Goal: Transaction & Acquisition: Purchase product/service

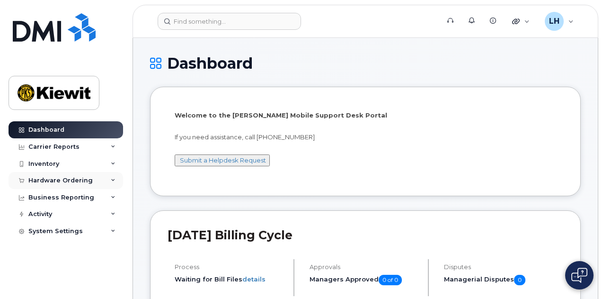
click at [80, 178] on div "Hardware Ordering" at bounding box center [60, 181] width 64 height 8
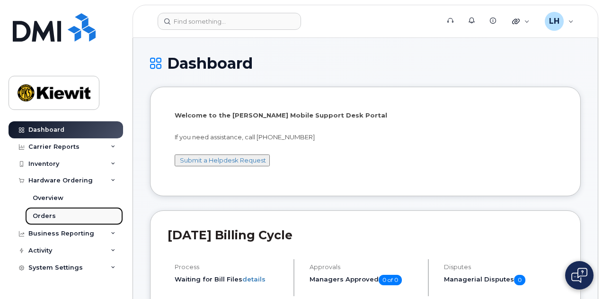
click at [77, 213] on link "Orders" at bounding box center [74, 216] width 98 height 18
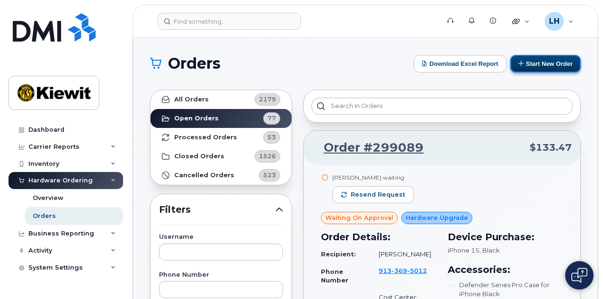
click at [538, 63] on button "Start New Order" at bounding box center [545, 64] width 71 height 18
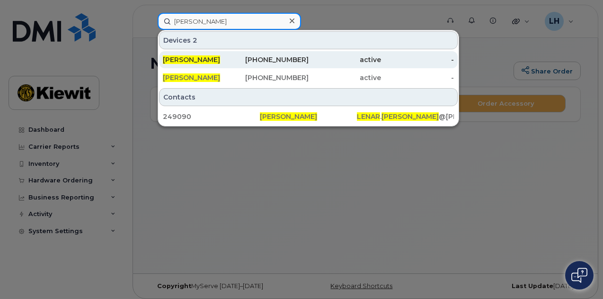
type input "[PERSON_NAME]"
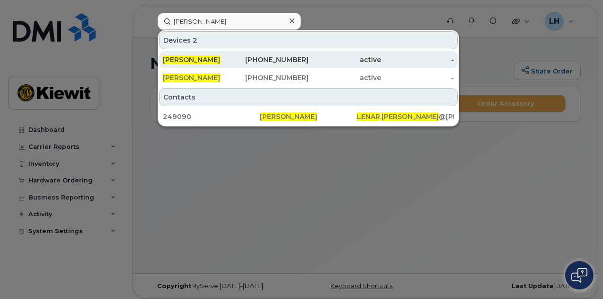
click at [274, 60] on div "956-683-5468" at bounding box center [272, 59] width 73 height 9
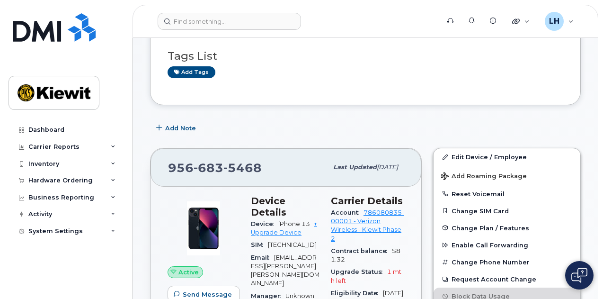
scroll to position [154, 0]
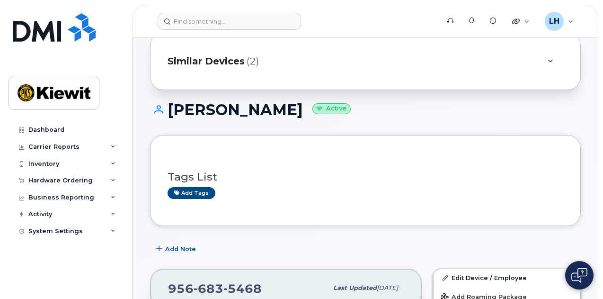
scroll to position [34, 0]
click at [243, 60] on span "Similar Devices" at bounding box center [206, 62] width 77 height 14
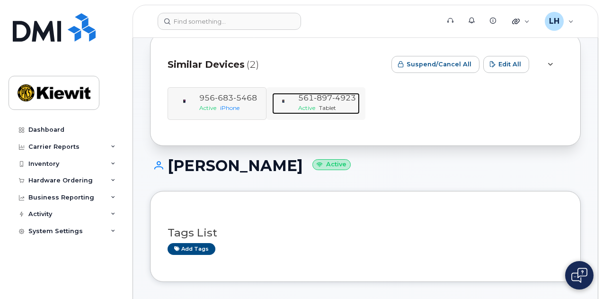
click at [332, 101] on span "897" at bounding box center [344, 97] width 24 height 9
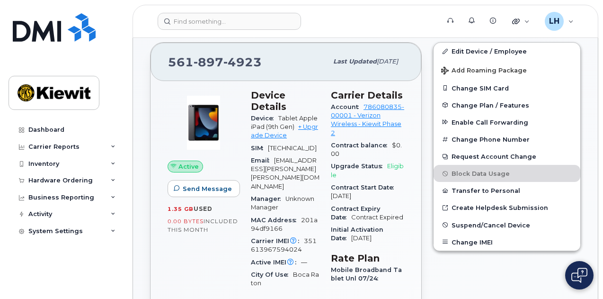
scroll to position [253, 0]
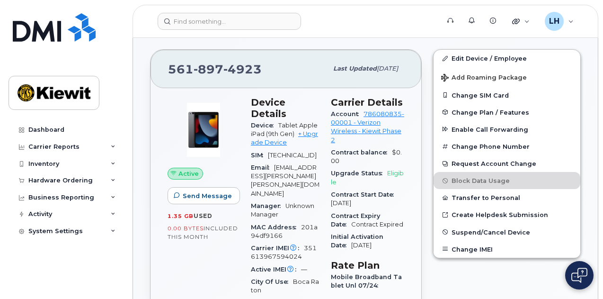
drag, startPoint x: 319, startPoint y: 169, endPoint x: 386, endPoint y: 251, distance: 105.6
click at [360, 237] on span "Initial Activation Date" at bounding box center [357, 241] width 53 height 16
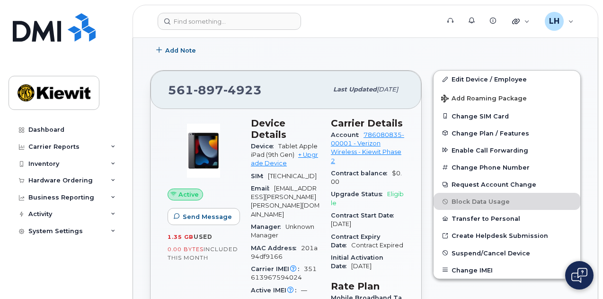
scroll to position [241, 0]
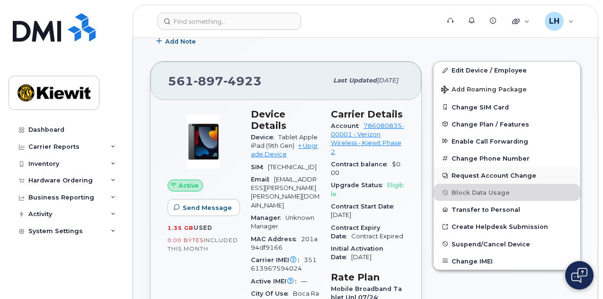
click at [550, 179] on button "Request Account Change" at bounding box center [506, 175] width 147 height 17
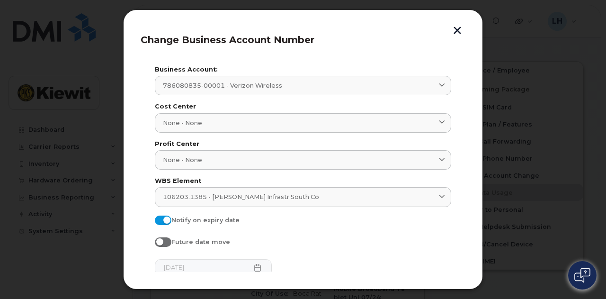
click at [454, 33] on button "button" at bounding box center [457, 32] width 14 height 10
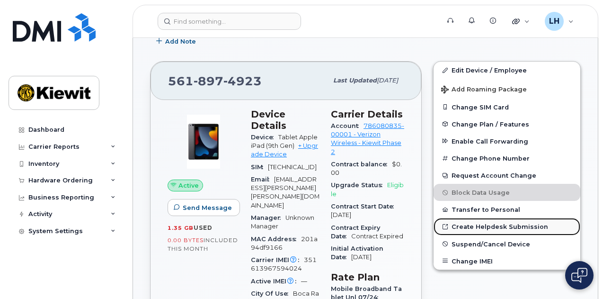
click at [510, 225] on link "Create Helpdesk Submission" at bounding box center [506, 226] width 147 height 17
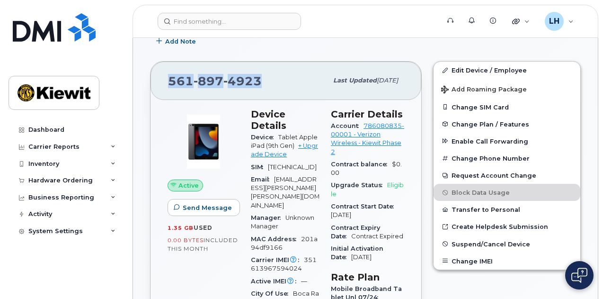
drag, startPoint x: 263, startPoint y: 79, endPoint x: 162, endPoint y: 80, distance: 100.8
click at [162, 80] on div "561 897 4923 Last updated Jul 31, 2025" at bounding box center [285, 81] width 271 height 38
copy span "561 897 4923"
click at [65, 188] on div "Hardware Ordering" at bounding box center [66, 180] width 115 height 17
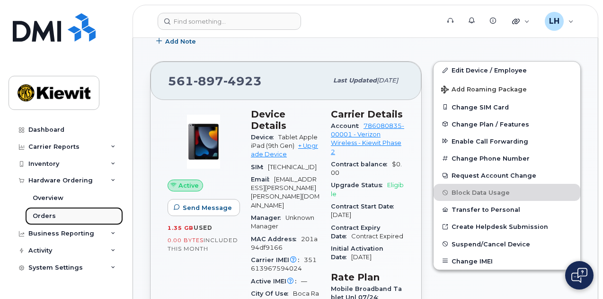
click at [84, 216] on link "Orders" at bounding box center [74, 216] width 98 height 18
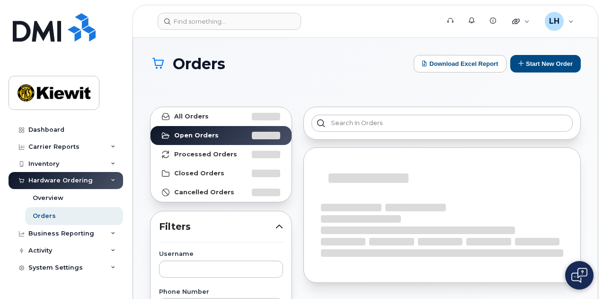
click at [514, 76] on div "Orders Download Excel Report Start New Order" at bounding box center [365, 72] width 431 height 35
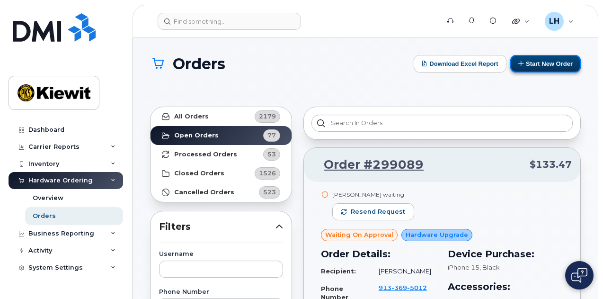
click at [540, 67] on button "Start New Order" at bounding box center [545, 64] width 71 height 18
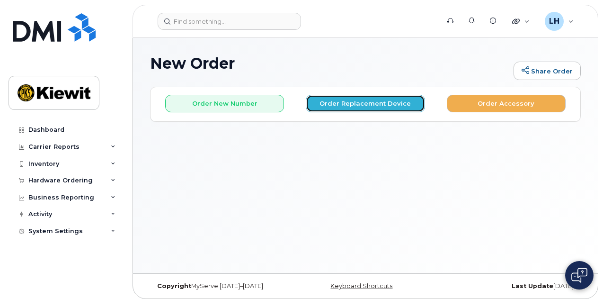
click at [324, 107] on button "Order Replacement Device" at bounding box center [365, 104] width 119 height 18
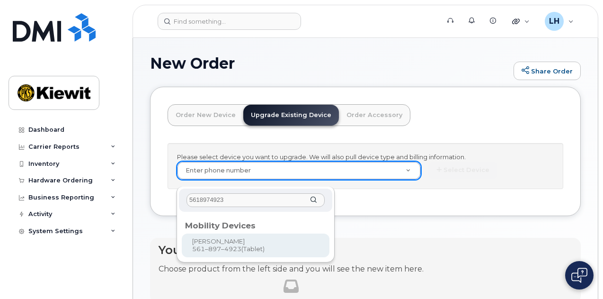
type input "5618974923"
type input "1177183"
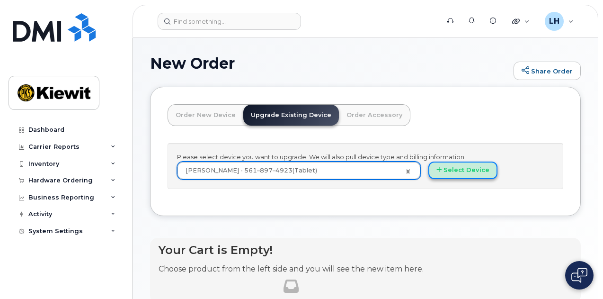
click at [428, 178] on button "Select Device" at bounding box center [462, 170] width 69 height 18
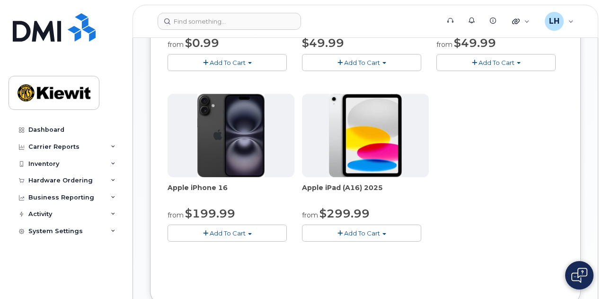
scroll to position [263, 0]
click at [344, 229] on span "Add To Cart" at bounding box center [362, 233] width 36 height 8
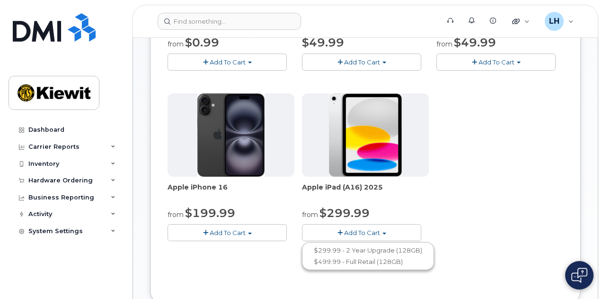
click at [344, 229] on span "Add To Cart" at bounding box center [362, 233] width 36 height 8
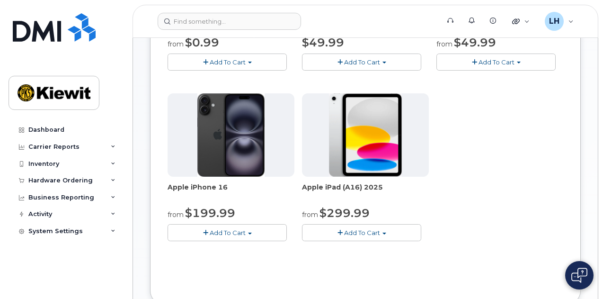
click at [344, 229] on span "Add To Cart" at bounding box center [362, 233] width 36 height 8
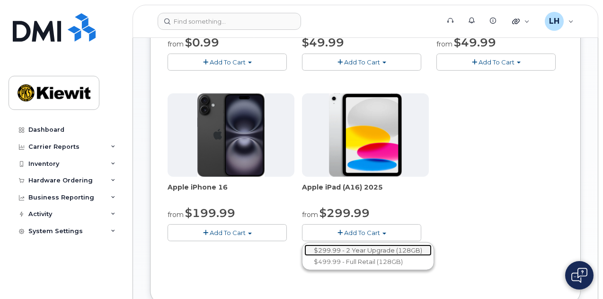
click at [325, 252] on link "$299.99 - 2 Year Upgrade (128GB)" at bounding box center [367, 250] width 127 height 12
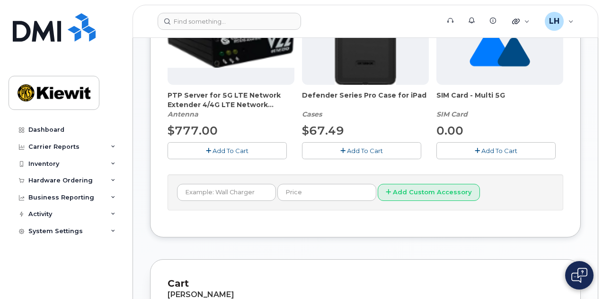
scroll to position [243, 0]
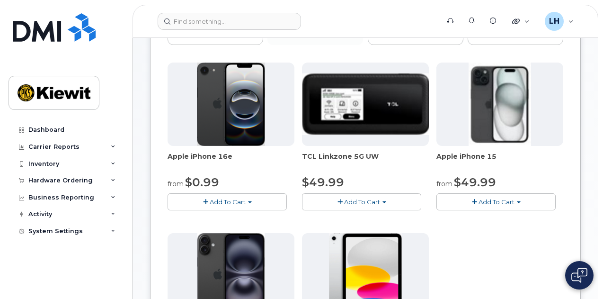
scroll to position [124, 0]
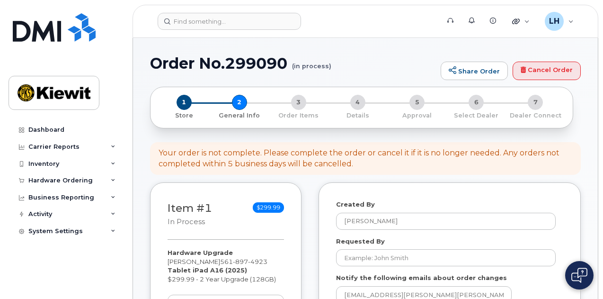
select select
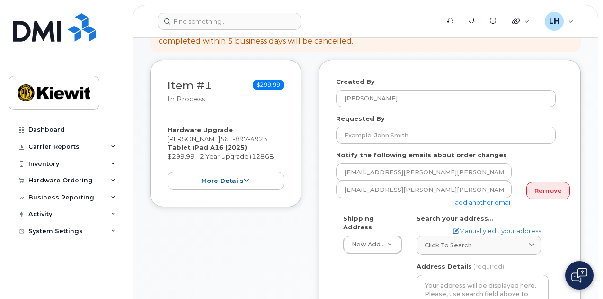
scroll to position [160, 0]
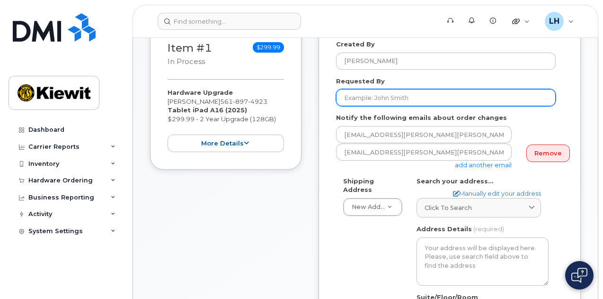
click at [377, 91] on input "Requested By" at bounding box center [446, 97] width 220 height 17
click at [385, 101] on input "Requested By" at bounding box center [446, 97] width 220 height 17
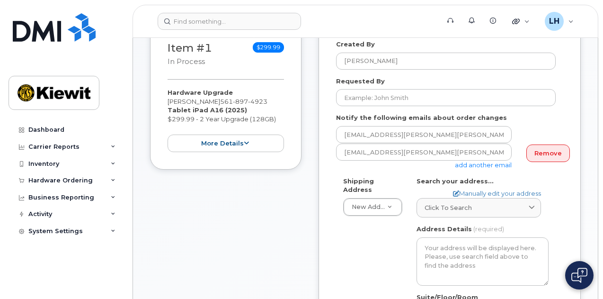
click at [573, 107] on div "Created By Lamarcus Harris Requested By Notify the following emails about order…" at bounding box center [449, 233] width 262 height 422
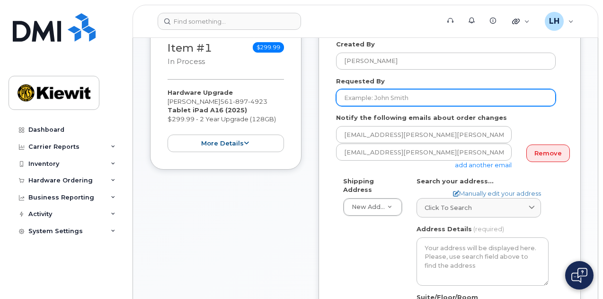
click at [510, 91] on input "Requested By" at bounding box center [446, 97] width 220 height 17
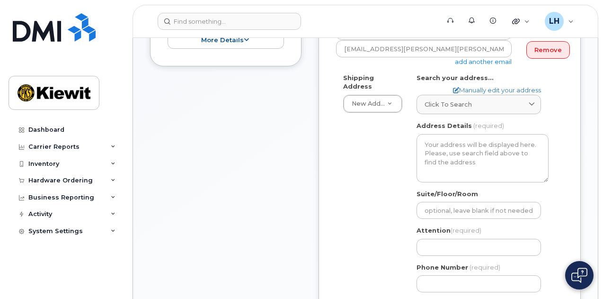
scroll to position [274, 0]
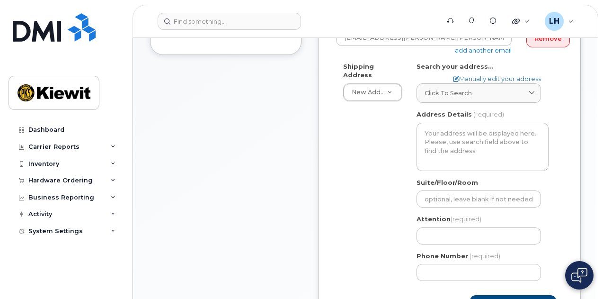
type input "[PERSON_NAME]"
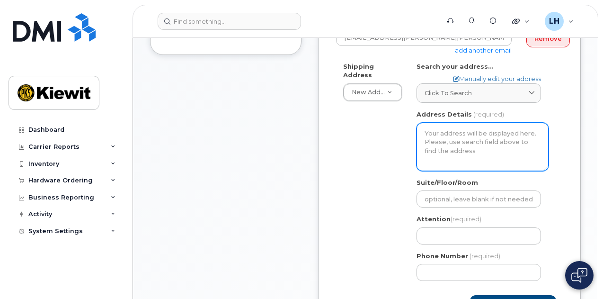
click at [461, 133] on textarea "Address Details" at bounding box center [482, 147] width 132 height 48
click at [450, 135] on textarea "Address Details" at bounding box center [482, 147] width 132 height 48
click at [465, 154] on textarea "Address Details" at bounding box center [482, 147] width 132 height 48
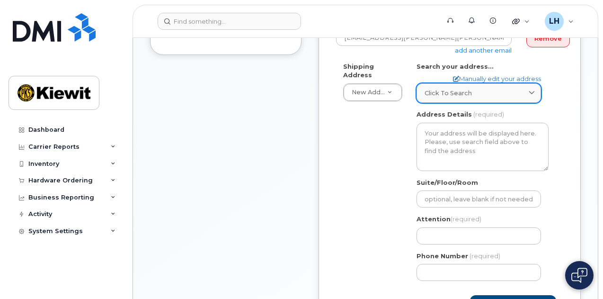
click at [496, 83] on link "Click to search" at bounding box center [478, 92] width 124 height 19
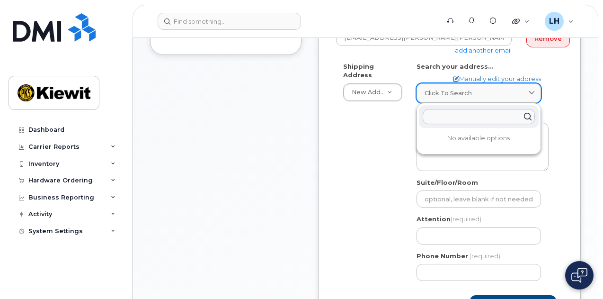
paste input "1100 5th Ave South Suite 210"
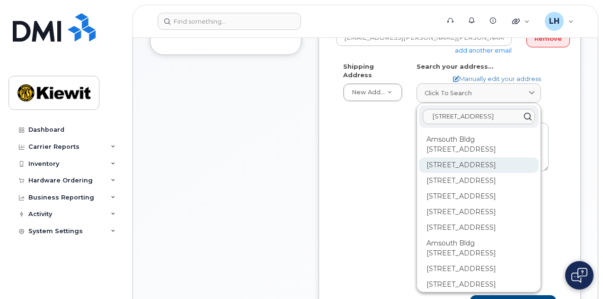
type input "1100 5th Ave South Suite 210"
click at [497, 188] on div "1100 5th Ave S Naples FL 34102" at bounding box center [479, 196] width 120 height 16
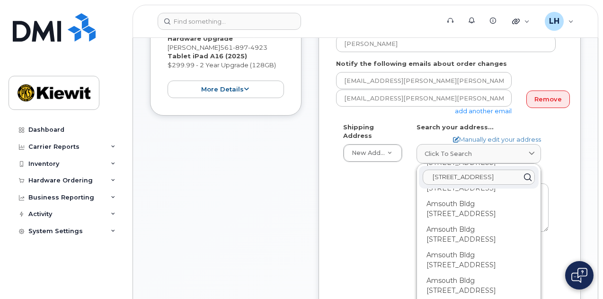
scroll to position [800, 0]
drag, startPoint x: 513, startPoint y: 176, endPoint x: 588, endPoint y: 171, distance: 74.9
click at [588, 171] on div "Order No.299090 (in process) Share Order Cancel Order × Share This Order If you…" at bounding box center [365, 245] width 465 height 842
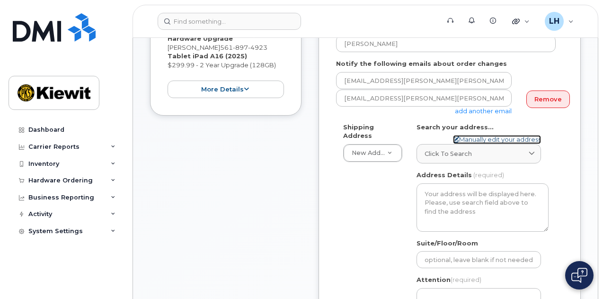
click at [501, 135] on link "Manually edit your address" at bounding box center [497, 139] width 88 height 9
select select
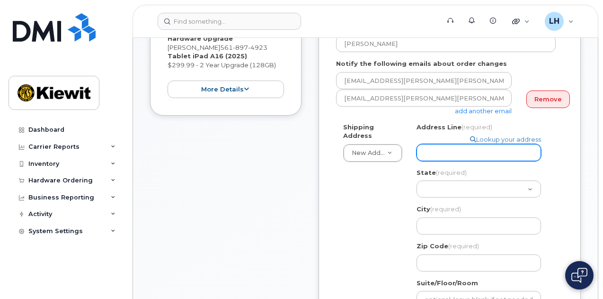
click at [501, 144] on input "Address Line (required)" at bounding box center [478, 152] width 124 height 17
paste input "1100 5th Ave South Suite 210"
type input "1100 5th Ave South Suite 210"
select select
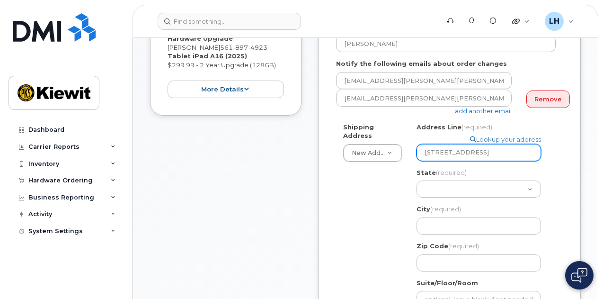
type input "1100 5th Ave South Suite 21"
select select
type input "1100 5th Ave South Suite 2"
select select
type input "1100 5th Ave South Suite"
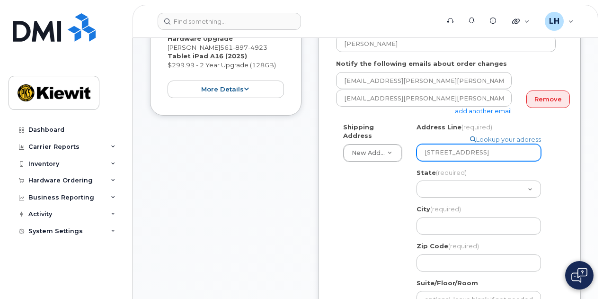
select select
type input "1100 5th Ave South Suit"
select select
type input "1100 5th Ave South Sui"
select select
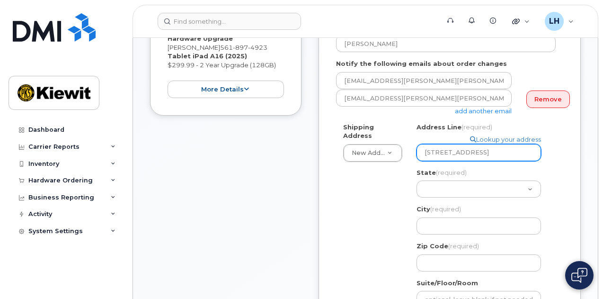
type input "1100 5th Ave South Su"
select select
type input "1100 5th Ave South S"
select select
type input "1100 5th Ave South"
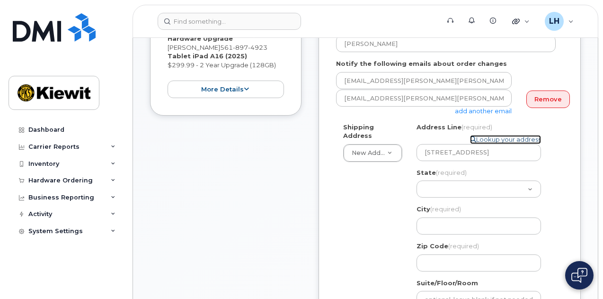
click at [492, 137] on link "Lookup your address" at bounding box center [505, 139] width 71 height 9
select select
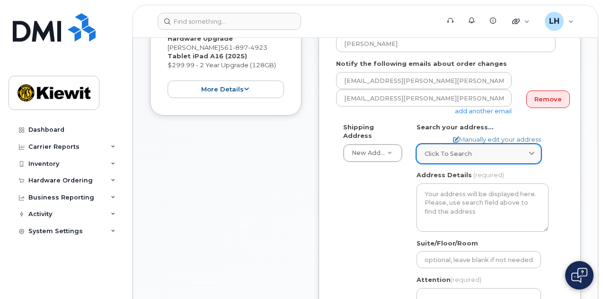
click at [495, 157] on div "Click to search" at bounding box center [478, 153] width 108 height 9
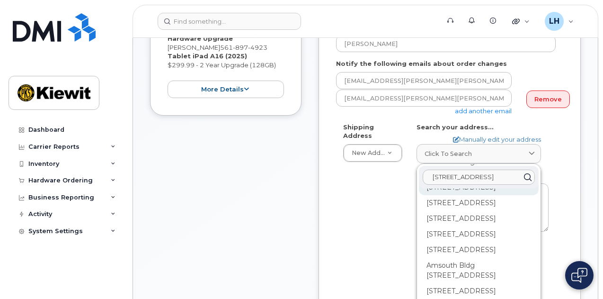
scroll to position [0, 0]
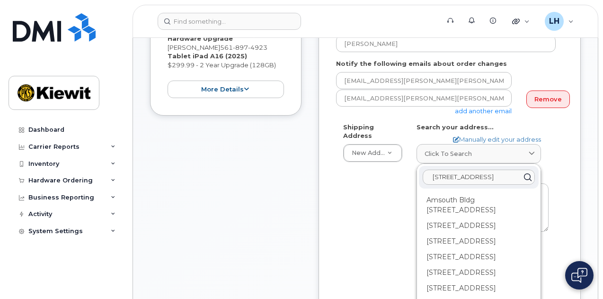
type input "1100 5th Ave South Suite"
click at [557, 178] on div "Shipping Address New Address New Address 6301 NW 5th way Suite 3200 6301 NW 5th…" at bounding box center [449, 236] width 227 height 226
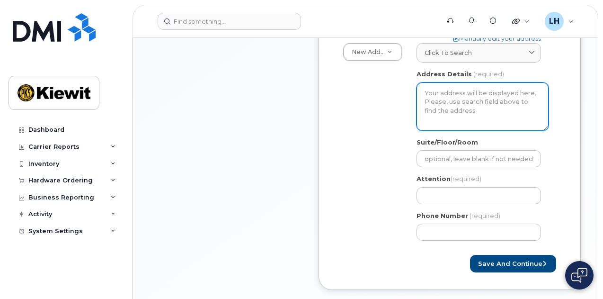
scroll to position [315, 0]
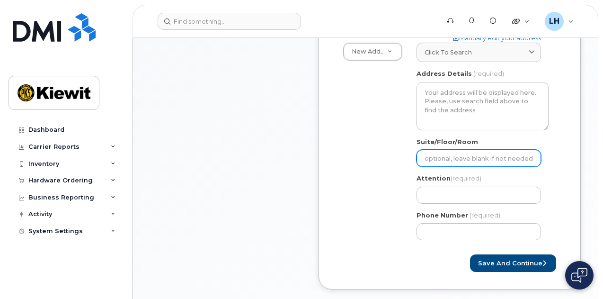
click at [471, 164] on input "Suite/Floor/Room" at bounding box center [478, 158] width 124 height 17
select select
type input "2"
select select
type input "21"
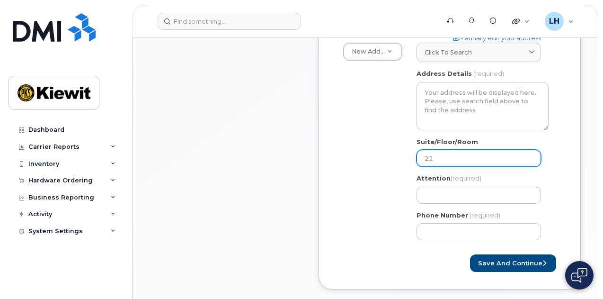
select select
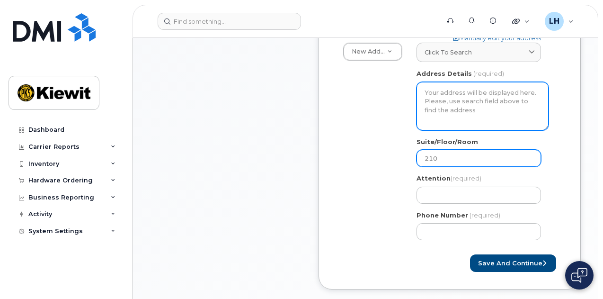
type input "210"
click at [457, 104] on textarea "Address Details" at bounding box center [482, 106] width 132 height 48
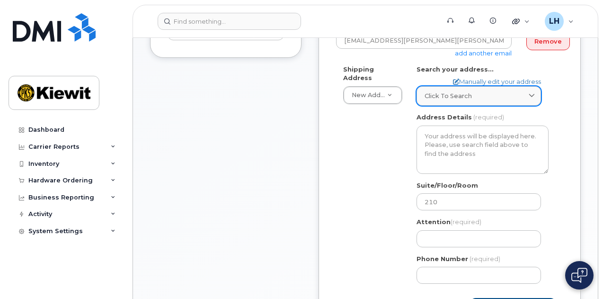
click at [444, 91] on span "Click to search" at bounding box center [447, 95] width 47 height 9
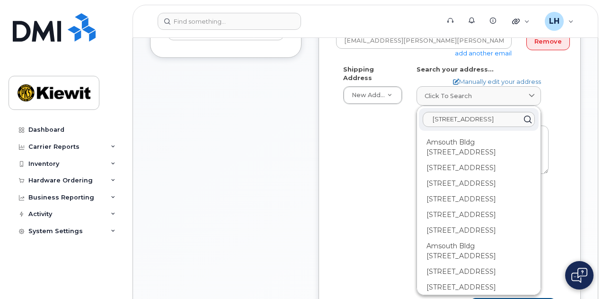
click at [525, 117] on icon at bounding box center [528, 120] width 14 height 14
click at [516, 117] on input "1100 5th Ave South Suite" at bounding box center [479, 119] width 112 height 15
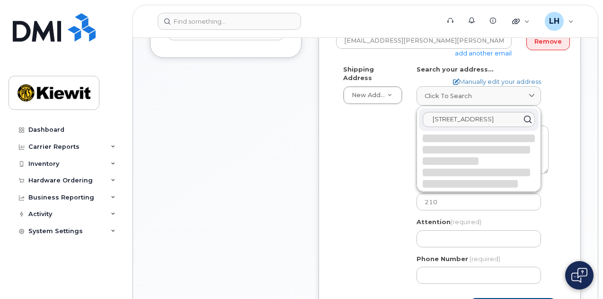
click at [530, 116] on icon at bounding box center [528, 120] width 14 height 14
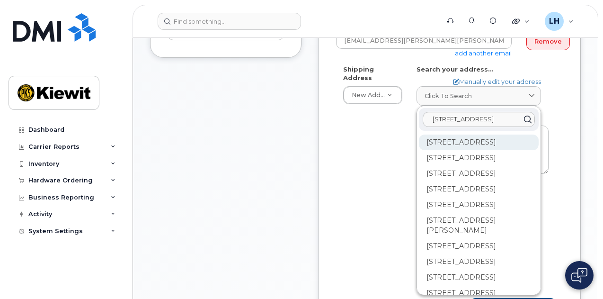
click at [494, 166] on div "1100 5th Ave S Naples FL 34102" at bounding box center [479, 174] width 120 height 16
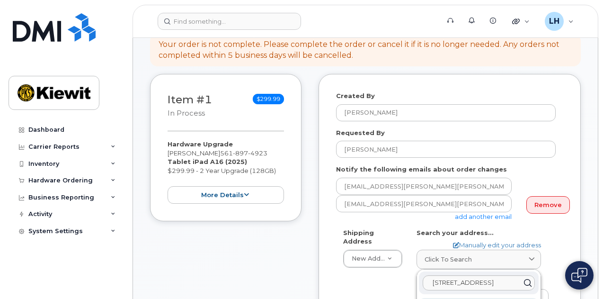
scroll to position [53, 0]
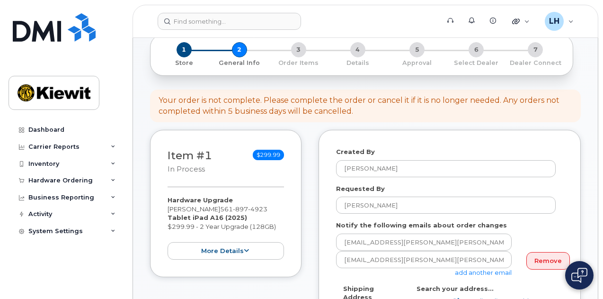
drag, startPoint x: 557, startPoint y: 172, endPoint x: 569, endPoint y: 175, distance: 11.8
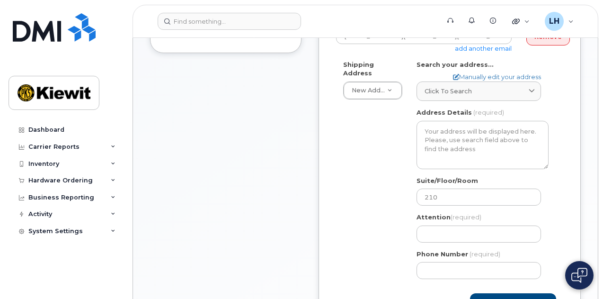
scroll to position [277, 0]
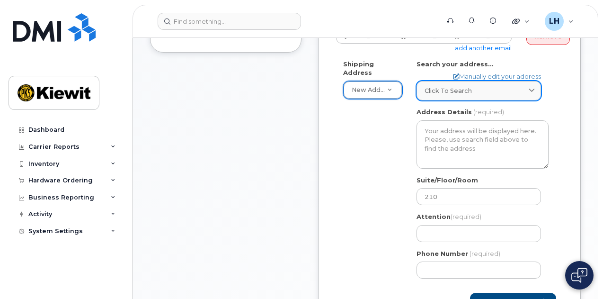
click at [450, 88] on span "Click to search" at bounding box center [447, 90] width 47 height 9
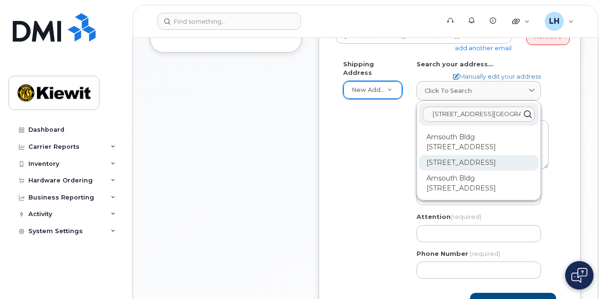
type input "1100 5th Ave South NAples"
click at [507, 165] on div "1100 5th Ave S Naples FL 34102" at bounding box center [479, 163] width 120 height 16
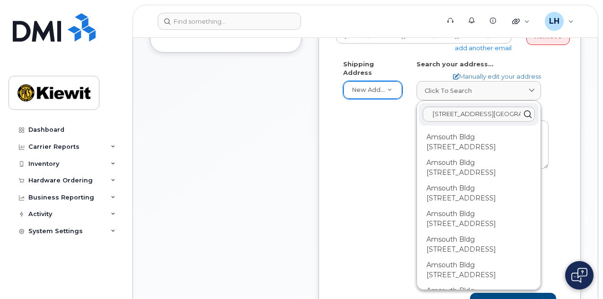
click at [563, 140] on div "Shipping Address New Address New Address 6301 NW 5th way Suite 3200 6301 NW 5th…" at bounding box center [449, 173] width 227 height 226
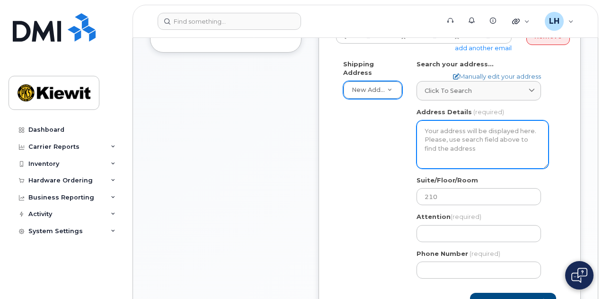
click at [528, 150] on textarea "Address Details" at bounding box center [482, 144] width 132 height 48
click at [525, 148] on textarea "Address Details" at bounding box center [482, 144] width 132 height 48
click at [519, 151] on textarea "Address Details" at bounding box center [482, 144] width 132 height 48
click at [520, 148] on textarea "Address Details" at bounding box center [482, 144] width 132 height 48
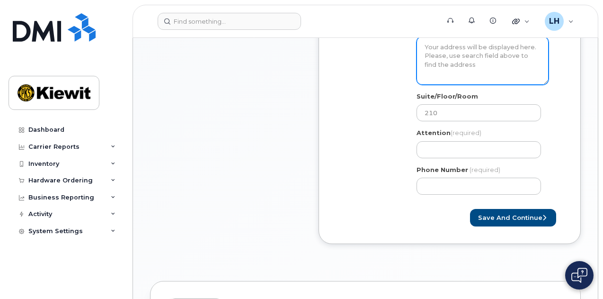
scroll to position [361, 0]
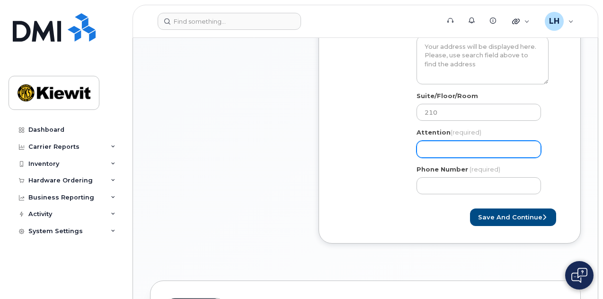
click at [454, 148] on input "Attention (required)" at bounding box center [478, 149] width 124 height 17
select select
type input "L"
select select
type input "Le"
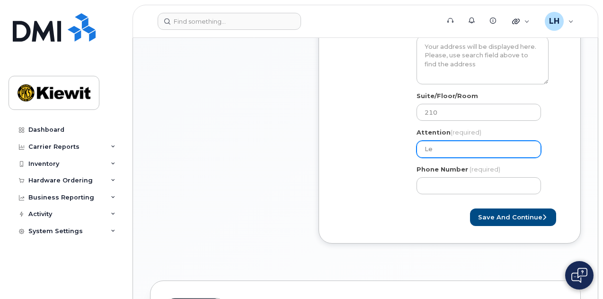
select select
type input "Len"
select select
type input "Lena"
select select
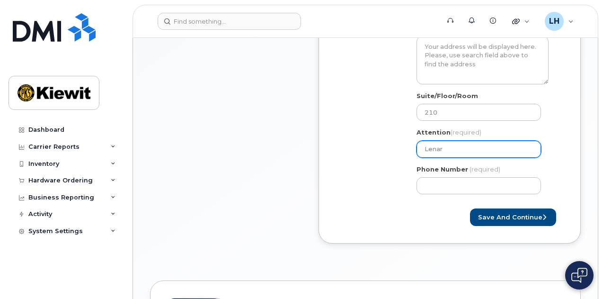
type input "Lenar"
select select
type input "Lenar C"
select select
type input "Lenar Ca"
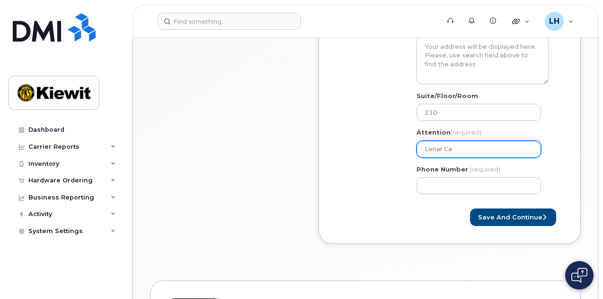
select select
type input "Lenar Cas"
select select
type input "Lenar Cast"
select select
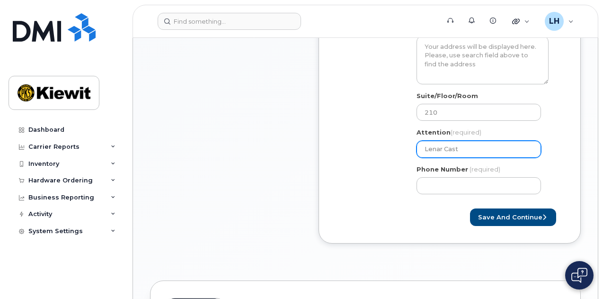
type input "Lenar Casti"
select select
type input "Lenar Castil"
select select
type input "Lenar Castill"
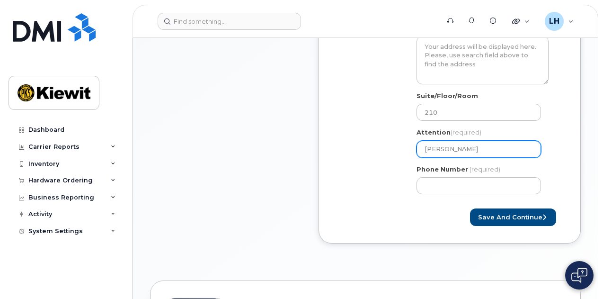
select select
type input "[PERSON_NAME]"
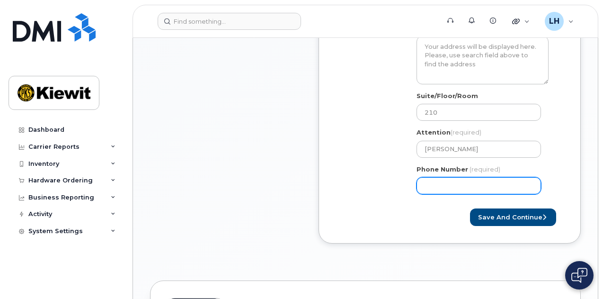
click at [439, 189] on input "Phone Number" at bounding box center [478, 185] width 124 height 17
paste input "11005e210"
type input "11005e210"
drag, startPoint x: 481, startPoint y: 188, endPoint x: 413, endPoint y: 176, distance: 69.7
click at [413, 176] on div "AB Search your address... Manually edit your address Click to search 1100 5th A…" at bounding box center [482, 88] width 146 height 226
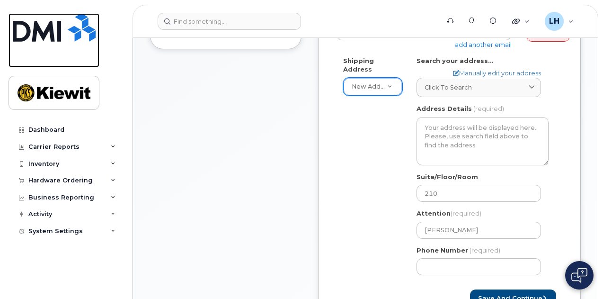
scroll to position [281, 0]
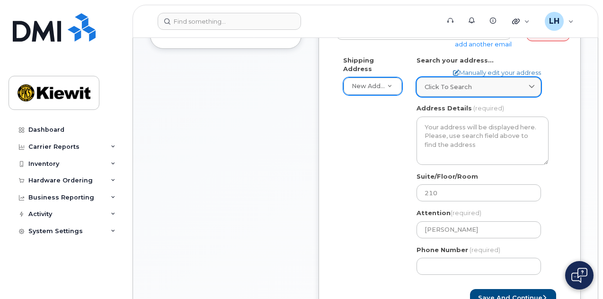
click at [462, 92] on link "Click to search" at bounding box center [478, 86] width 124 height 19
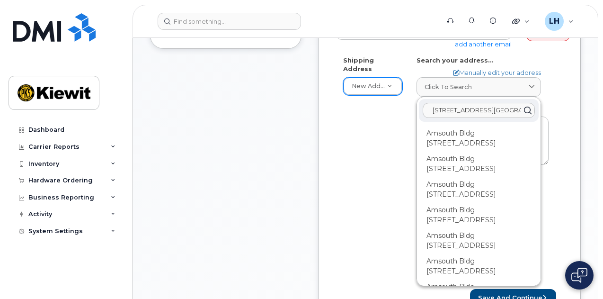
click at [504, 109] on input "1100 5th Ave South NAples" at bounding box center [479, 110] width 112 height 15
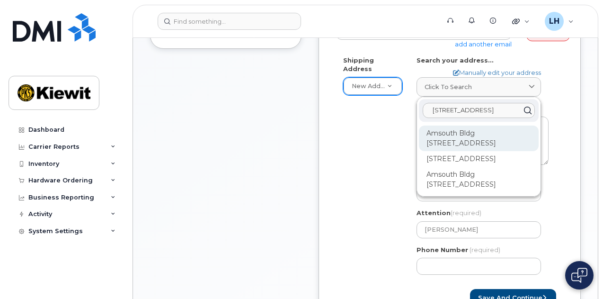
type input "1100 5th Ave South Naples"
click at [487, 167] on div "Amsouth Bldg 1100 5th Ave S Naples FL 34102" at bounding box center [479, 180] width 120 height 26
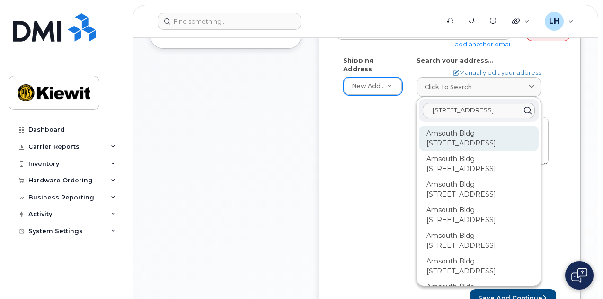
click at [505, 177] on div "Amsouth Bldg 1100 5th Ave S Ste 100 Naples FL 34102-6407" at bounding box center [479, 190] width 120 height 26
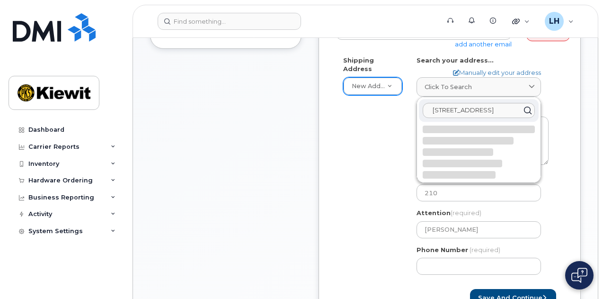
select select
type textarea "Amsouth Bldg 1100 5th Ave S Ste 100 NAPLES FL 34102-6407 UNITED STATES"
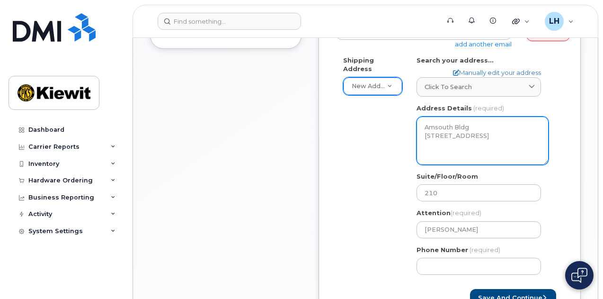
click at [500, 136] on textarea "Amsouth Bldg 1100 5th Ave S Ste 100 NAPLES FL 34102-6407 UNITED STATES" at bounding box center [482, 140] width 132 height 48
click at [495, 132] on textarea "Amsouth Bldg 1100 5th Ave S Ste 100 NAPLES FL 34102-6407 UNITED STATES" at bounding box center [482, 140] width 132 height 48
click at [496, 133] on textarea "Amsouth Bldg 1100 5th Ave S Ste 100 NAPLES FL 34102-6407 UNITED STATES" at bounding box center [482, 140] width 132 height 48
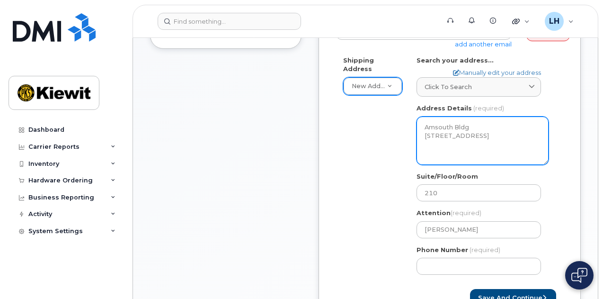
click at [496, 133] on textarea "Amsouth Bldg 1100 5th Ave S Ste 100 NAPLES FL 34102-6407 UNITED STATES" at bounding box center [482, 140] width 132 height 48
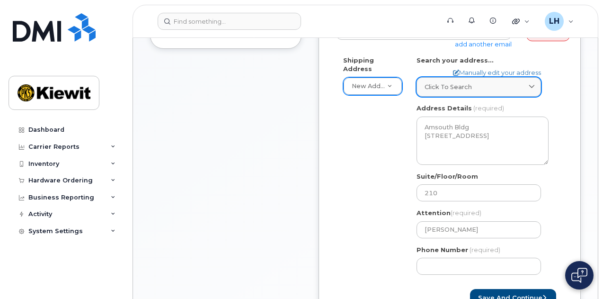
click at [470, 86] on div "Click to search" at bounding box center [478, 86] width 108 height 9
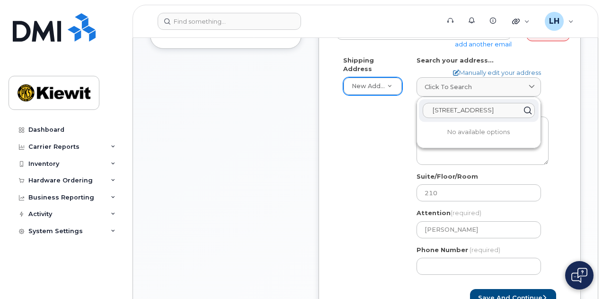
click at [470, 289] on button "Save and Continue" at bounding box center [513, 298] width 86 height 18
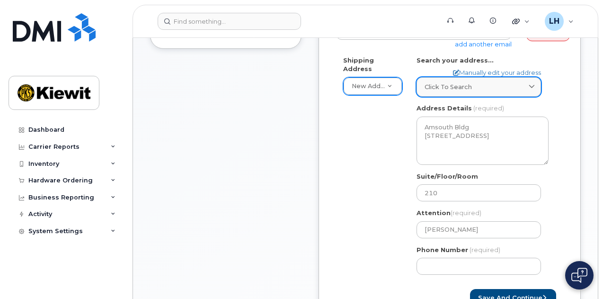
click at [476, 92] on link "Click to search" at bounding box center [478, 86] width 124 height 19
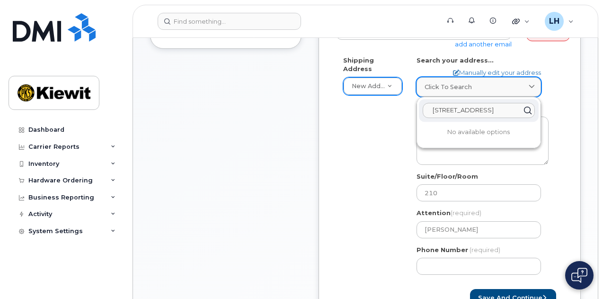
scroll to position [0, 21]
click at [470, 289] on button "Save and Continue" at bounding box center [513, 298] width 86 height 18
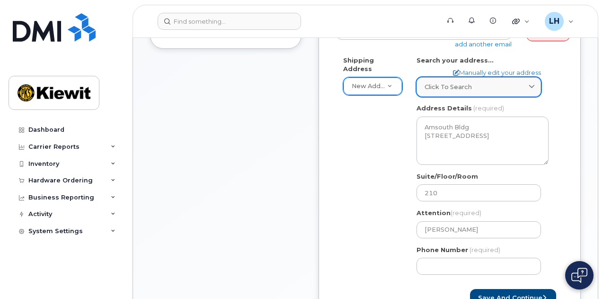
click at [489, 94] on link "Click to search" at bounding box center [478, 86] width 124 height 19
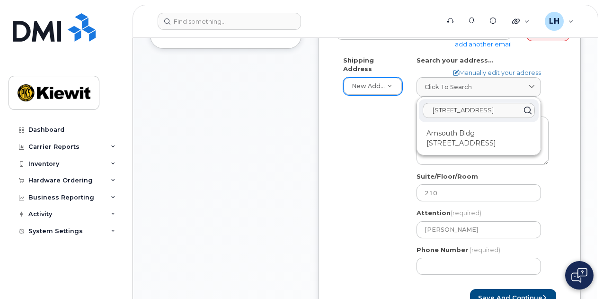
click at [495, 107] on input "1100 5th Ave South Naples suite 210" at bounding box center [479, 110] width 112 height 15
drag, startPoint x: 514, startPoint y: 105, endPoint x: 524, endPoint y: 104, distance: 10.0
click at [524, 104] on div "1100 5th Ave South Naples suite 210" at bounding box center [479, 110] width 120 height 23
type input "1100 5th Ave South Naples suite"
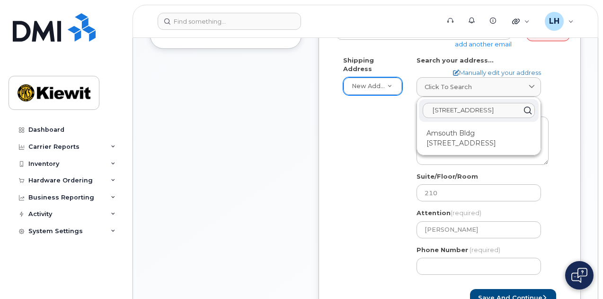
click at [470, 289] on button "Save and Continue" at bounding box center [513, 298] width 86 height 18
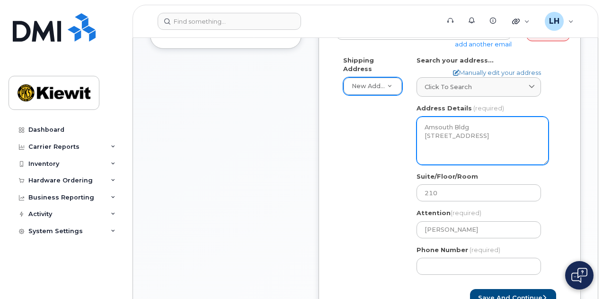
click at [497, 149] on textarea "Amsouth Bldg 1100 5th Ave S Ste 100 NAPLES FL 34102-6407 UNITED STATES" at bounding box center [482, 140] width 132 height 48
drag, startPoint x: 497, startPoint y: 149, endPoint x: 426, endPoint y: 125, distance: 74.2
click at [426, 125] on textarea "Amsouth Bldg 1100 5th Ave S Ste 100 NAPLES FL 34102-6407 UNITED STATES" at bounding box center [482, 140] width 132 height 48
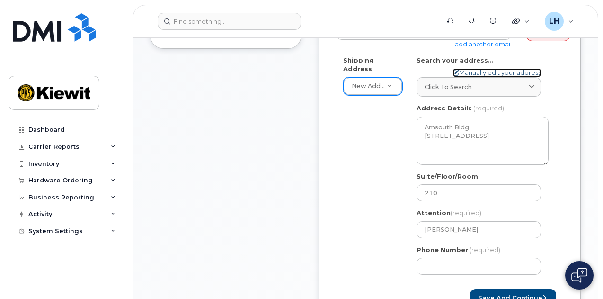
click at [478, 70] on link "Manually edit your address" at bounding box center [497, 72] width 88 height 9
select select
type input "1100 5th Ave South"
select select
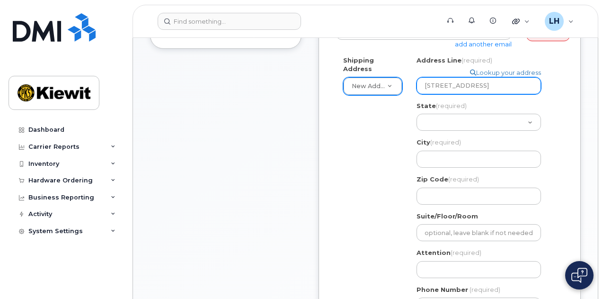
click at [492, 79] on input "1100 5th Ave South" at bounding box center [478, 85] width 124 height 17
click at [515, 66] on div "Address Line (required) Lookup your address 1100 5th Ave South" at bounding box center [482, 75] width 132 height 38
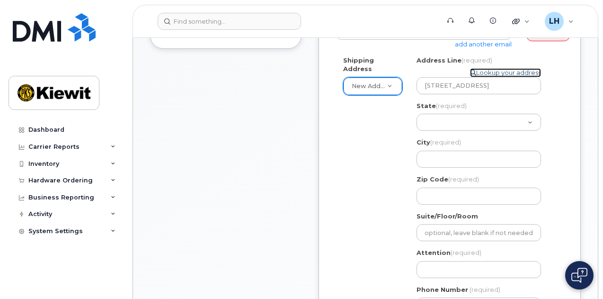
click at [517, 69] on link "Lookup your address" at bounding box center [505, 72] width 71 height 9
select select
type textarea "Amsouth Bldg 1100 5th Ave S Ste 100 NAPLES FL 34102-6407 UNITED STATES"
type input "210"
type input "[PERSON_NAME]"
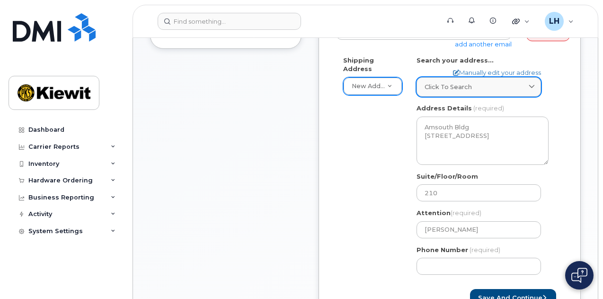
click at [508, 89] on div "Click to search" at bounding box center [478, 86] width 108 height 9
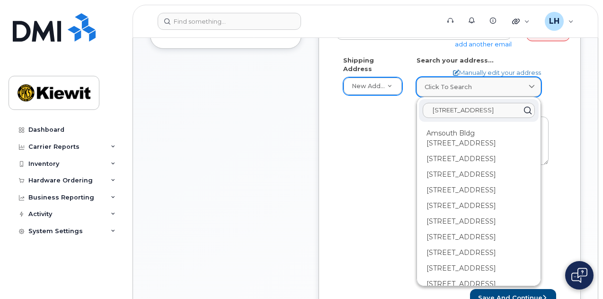
scroll to position [0, 11]
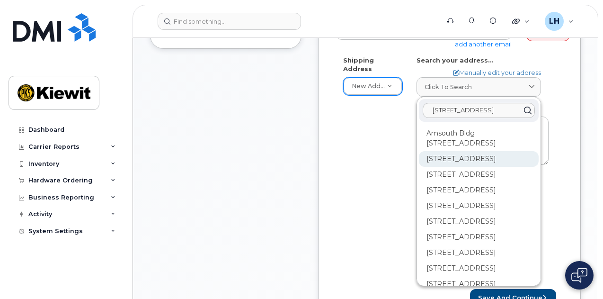
click at [505, 182] on div "1100 5th Ave S Naples FL 34102" at bounding box center [479, 190] width 120 height 16
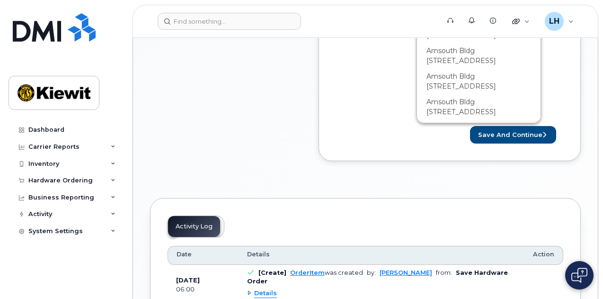
scroll to position [453, 0]
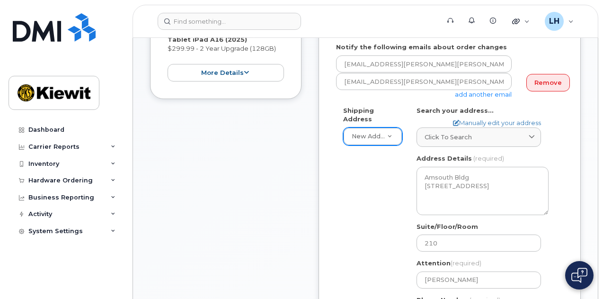
scroll to position [230, 0]
drag, startPoint x: 485, startPoint y: 195, endPoint x: 438, endPoint y: 177, distance: 49.7
click at [438, 177] on textarea "Amsouth Bldg 1100 5th Ave S Ste 100 NAPLES FL 34102-6407 UNITED STATES" at bounding box center [482, 191] width 132 height 48
click at [477, 119] on link "Manually edit your address" at bounding box center [497, 123] width 88 height 9
select select
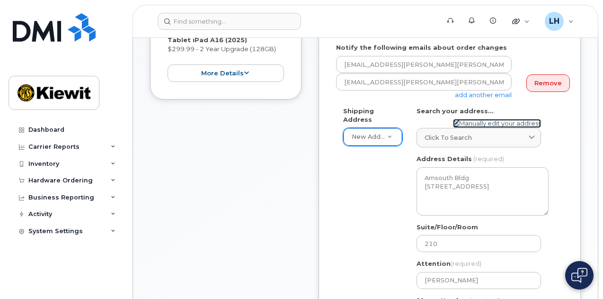
type input "1100 5th Ave South"
select select
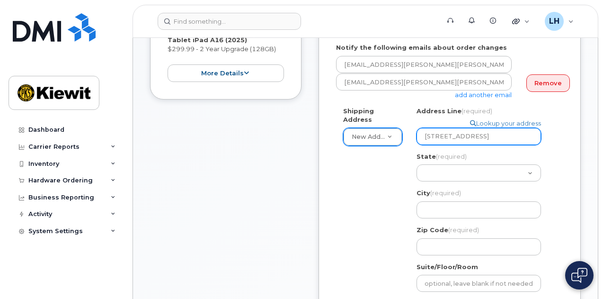
click at [504, 138] on input "1100 5th Ave South" at bounding box center [478, 136] width 124 height 17
type input "1100 5th Ave South"
click at [459, 185] on div "Address Line (required) Lookup your address 1100 5th Ave South State (required)…" at bounding box center [482, 180] width 132 height 149
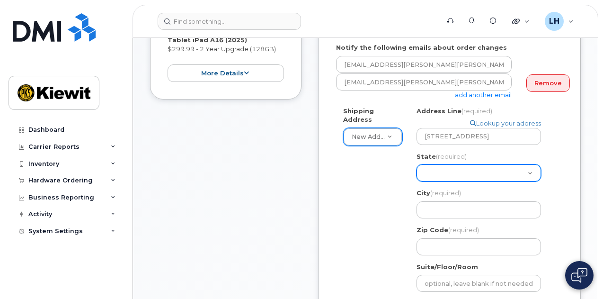
click at [451, 175] on select "Alabama Alaska American Samoa Arizona Arkansas California Colorado Connecticut …" at bounding box center [478, 172] width 124 height 17
select select "FL"
click at [416, 164] on select "Alabama Alaska American Samoa Arizona Arkansas California Colorado Connecticut …" at bounding box center [478, 172] width 124 height 17
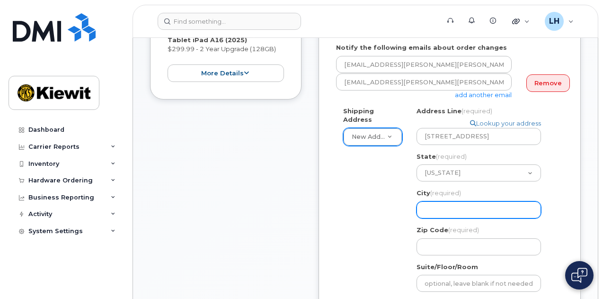
click at [476, 203] on input "City (required)" at bounding box center [478, 209] width 124 height 17
select select
type input "N"
select select
type input "NA"
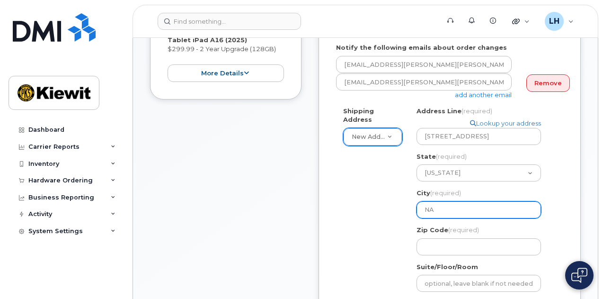
select select
type input "NAp"
select select
type input "NApl"
select select
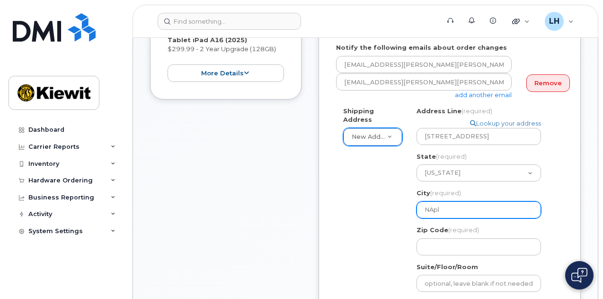
type input "NAple"
select select
type input "NAples"
select select
type input "NAple"
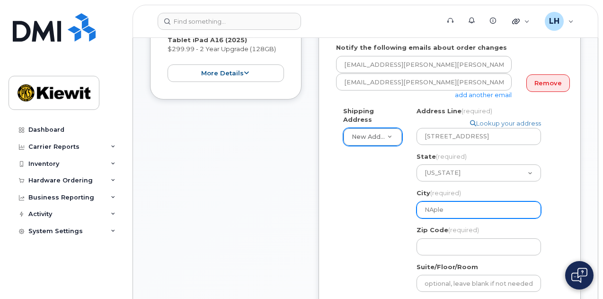
select select
type input "NApl"
select select
type input "NAp"
select select
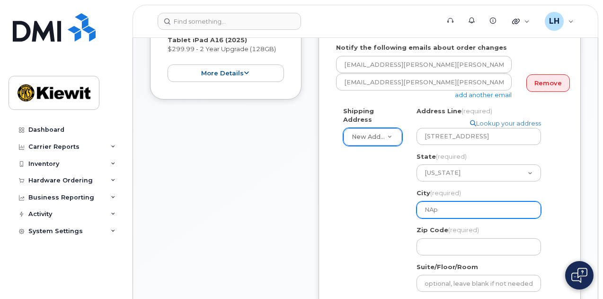
type input "NA"
select select
type input "N"
select select
type input "Np"
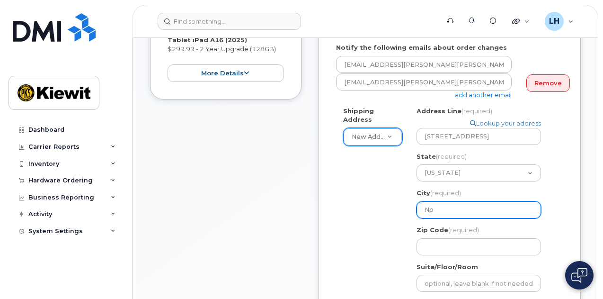
select select
type input "Npl"
select select
type input "Nple"
select select
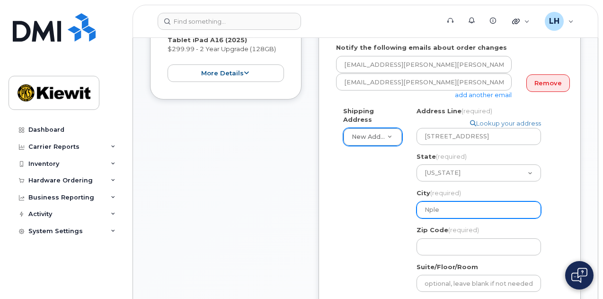
type input "Nples"
select select
type input "Nple"
select select
type input "Npl"
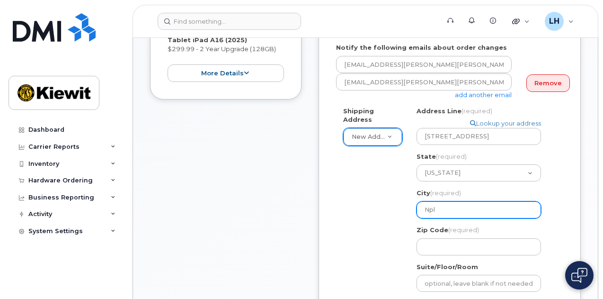
select select
type input "Np"
select select
type input "N"
select select
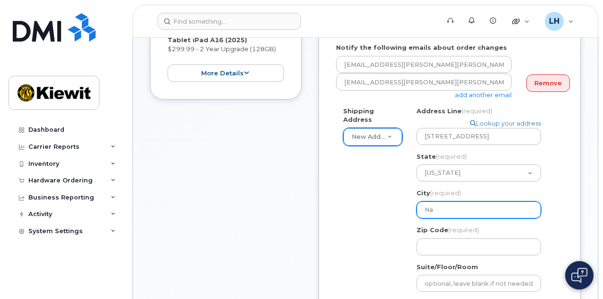
type input "Nap"
select select
type input "Napl"
select select
type input "Naple"
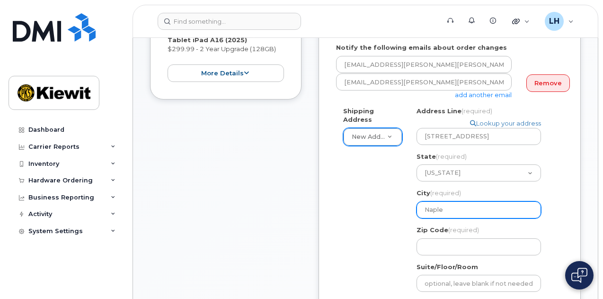
select select
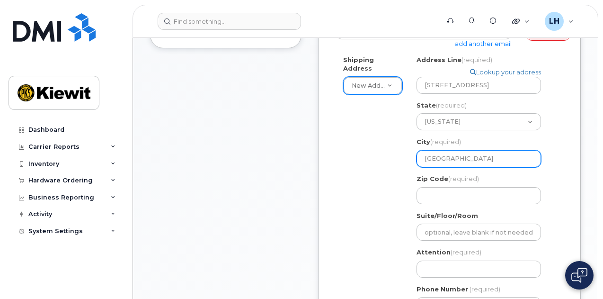
scroll to position [282, 0]
type input "Naples"
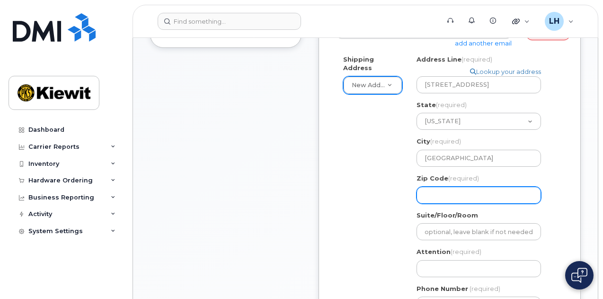
click at [462, 196] on input "Zip Code (required)" at bounding box center [478, 194] width 124 height 17
select select
type input "3"
select select
type input "34"
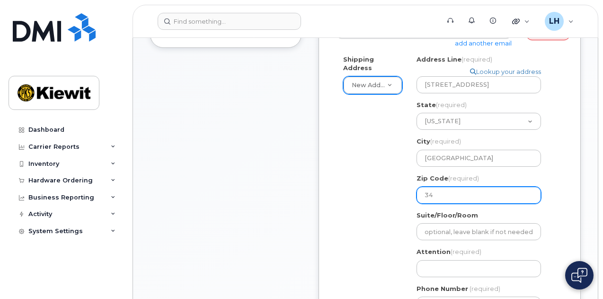
select select
type input "341"
select select
type input "3410"
select select
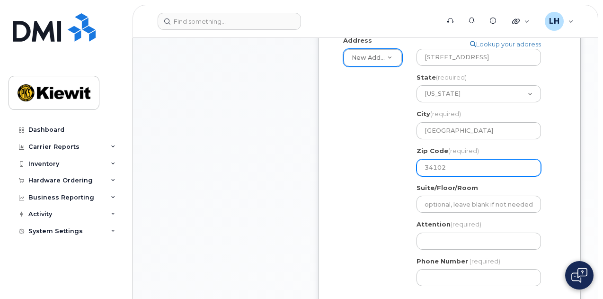
scroll to position [306, 0]
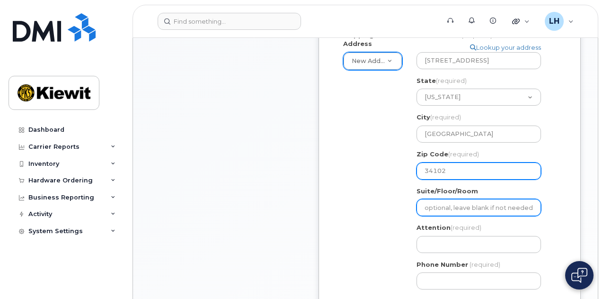
type input "34102"
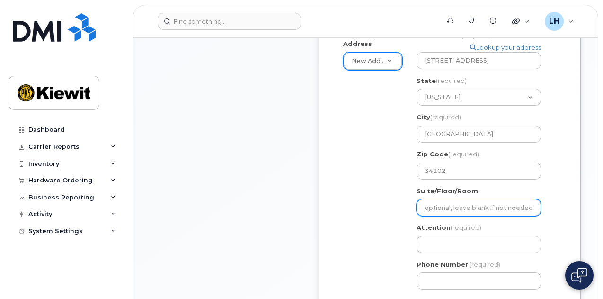
click at [469, 214] on input "Suite/Floor/Room" at bounding box center [478, 207] width 124 height 17
select select
type input "2"
select select
type input "21"
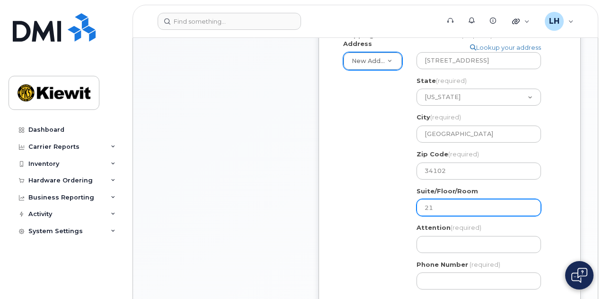
select select
type input "210"
click at [383, 228] on div "Shipping Address New Address New Address 6301 NW 5th way Suite 3200 6301 NW 5th…" at bounding box center [446, 164] width 220 height 266
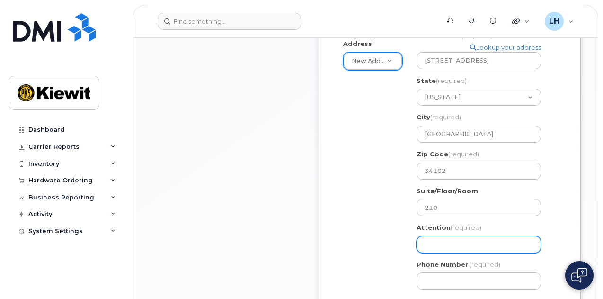
click at [438, 249] on input "Attention (required)" at bounding box center [478, 244] width 124 height 17
select select
type input "L"
select select
type input "Le"
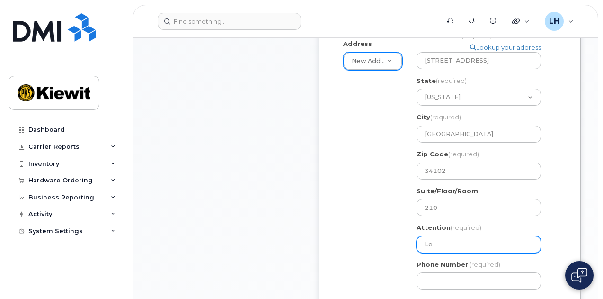
select select
type input "Len"
select select
type input "Lena"
select select
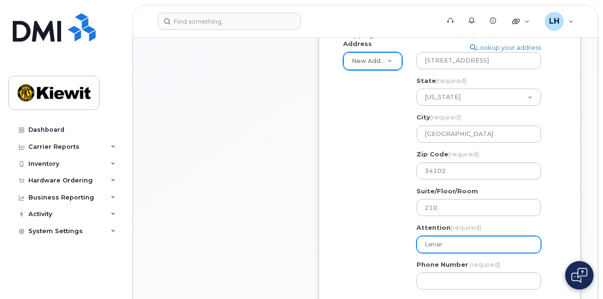
type input "Lenar"
select select
type input "Lenar C"
select select
type input "Lenar Ca"
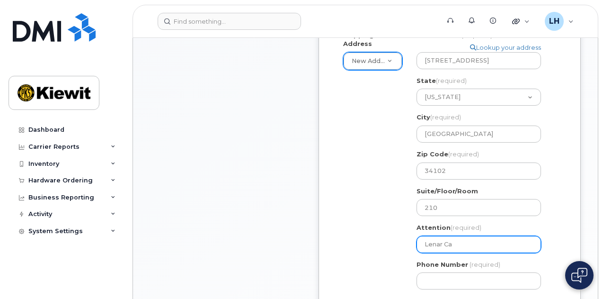
select select
type input "Lenar Cas"
select select
type input "Lenar Casr"
select select
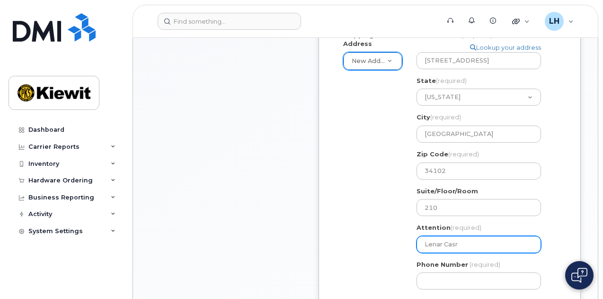
type input "Lenar Casri"
select select
type input "Lenar Casril"
select select
type input "Lenar Casri"
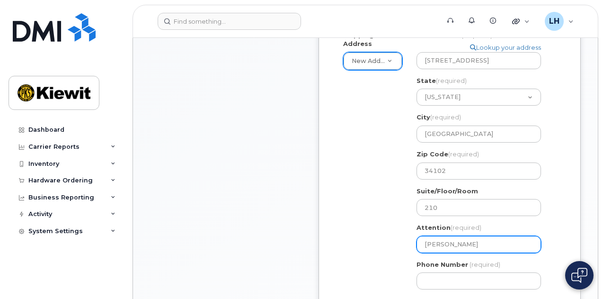
select select
type input "Lenar Casr"
select select
type input "Lenar Cas"
select select
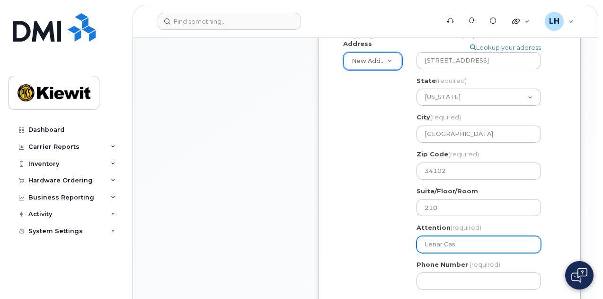
type input "Lenar Cast"
select select
type input "Lenar Casti"
select select
type input "Lenar Castil"
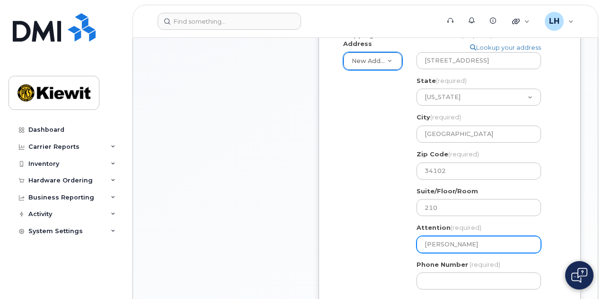
select select
type input "Lenar Castill"
select select
type input "[PERSON_NAME]"
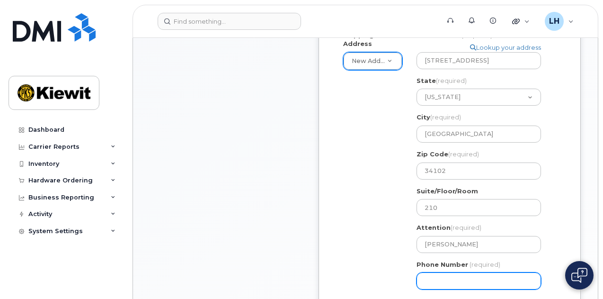
click at [460, 278] on input "Phone Number" at bounding box center [478, 280] width 124 height 17
paste input "9566835468"
select select
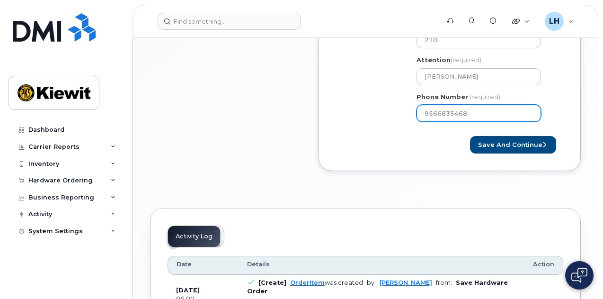
scroll to position [475, 0]
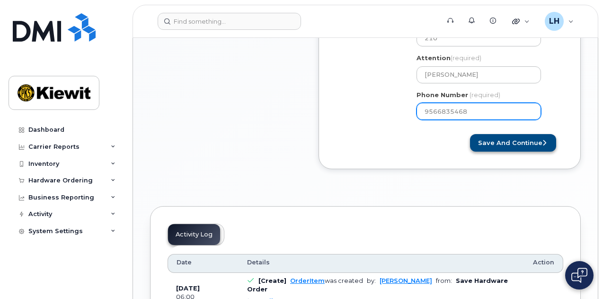
type input "9566835468"
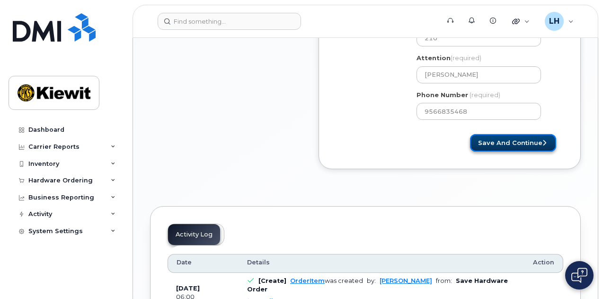
click at [514, 146] on button "Save and Continue" at bounding box center [513, 143] width 86 height 18
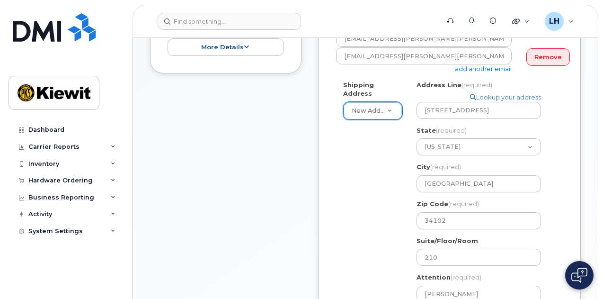
scroll to position [256, 0]
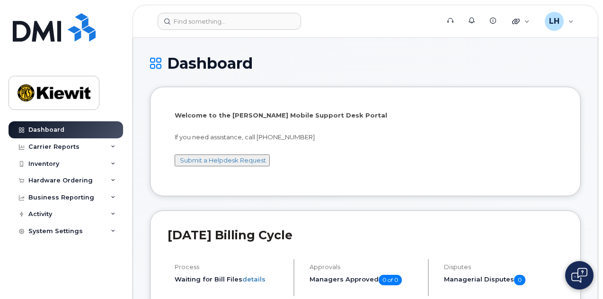
click at [223, 36] on header "Support Alerts Knowledge Base Quicklinks Suspend / Cancel Device Change SIM Car…" at bounding box center [366, 21] width 466 height 33
click at [218, 32] on header "Support Alerts Knowledge Base Quicklinks Suspend / Cancel Device Change SIM Car…" at bounding box center [366, 21] width 466 height 33
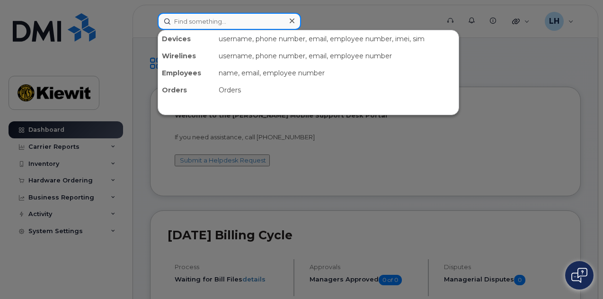
click at [208, 24] on input at bounding box center [229, 21] width 143 height 17
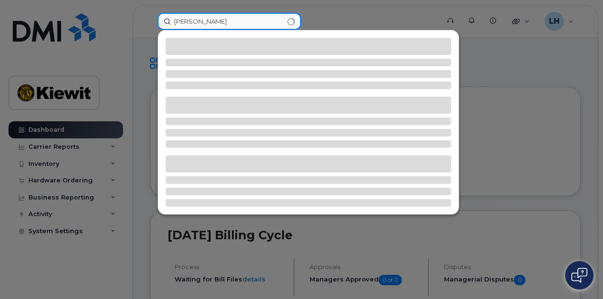
type input "lenar castillo"
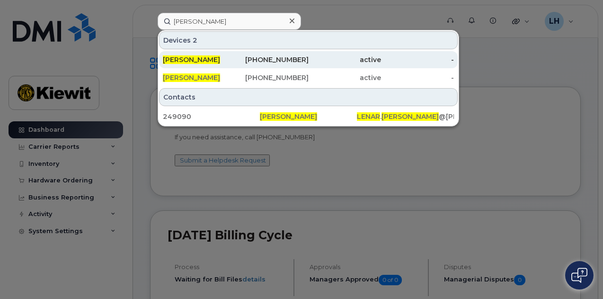
click at [293, 62] on div "956-683-5468" at bounding box center [272, 59] width 73 height 9
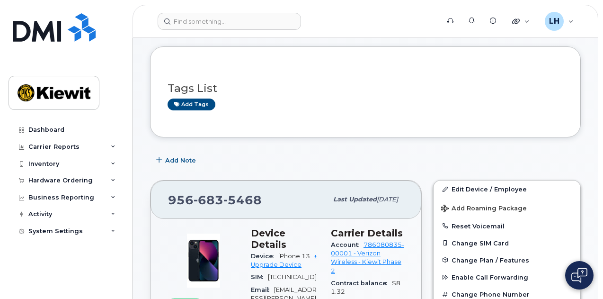
scroll to position [123, 0]
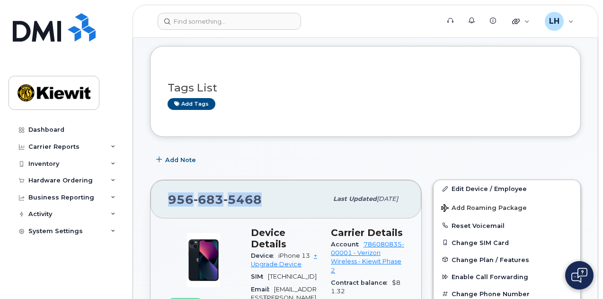
drag, startPoint x: 266, startPoint y: 196, endPoint x: 168, endPoint y: 196, distance: 98.0
click at [168, 196] on div "[PHONE_NUMBER]" at bounding box center [247, 199] width 159 height 20
copy span "[PHONE_NUMBER]"
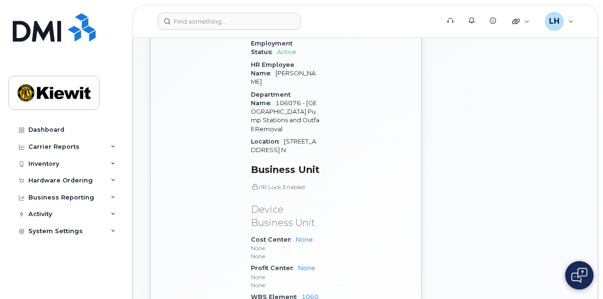
scroll to position [568, 0]
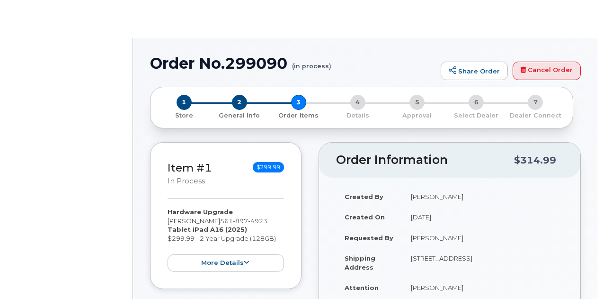
type input "[PERSON_NAME]"
radio input "true"
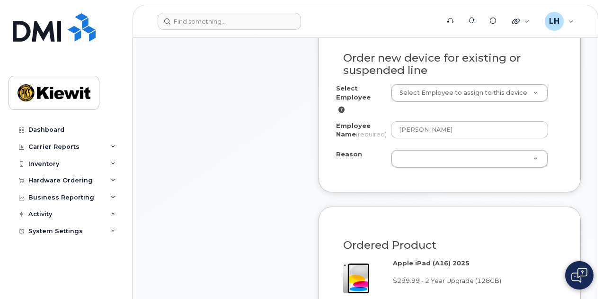
scroll to position [501, 0]
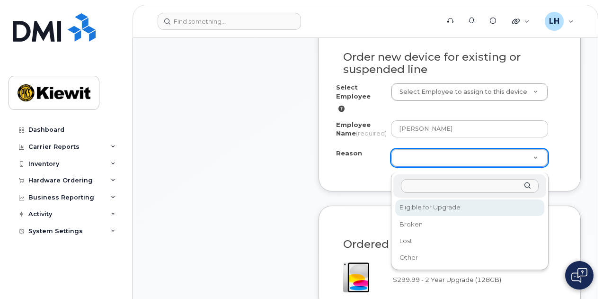
select select "eligible_for_upgrade"
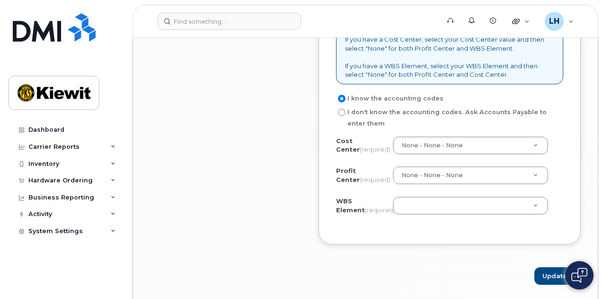
scroll to position [848, 0]
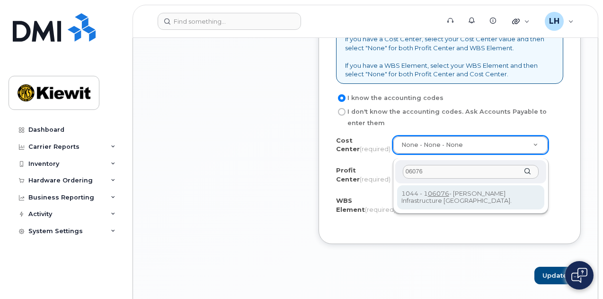
type input "06076"
type input "106076"
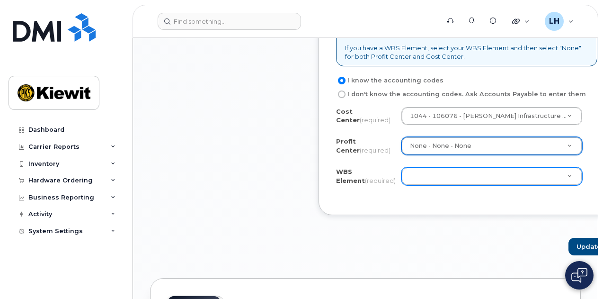
click at [429, 185] on div at bounding box center [491, 176] width 181 height 18
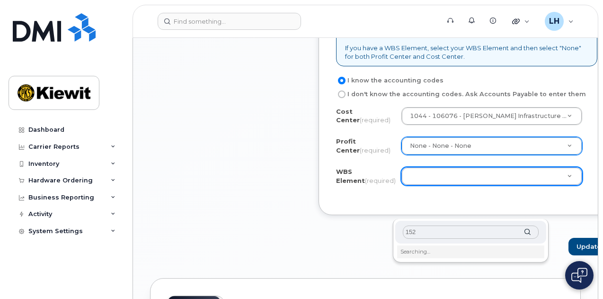
type input "1523"
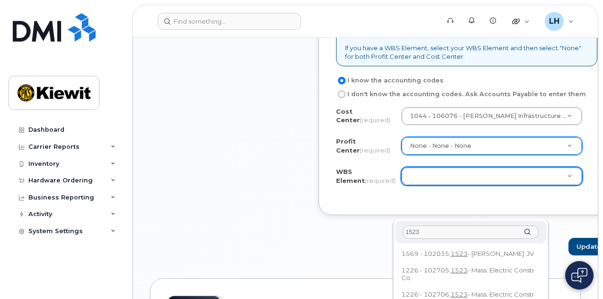
scroll to position [21, 0]
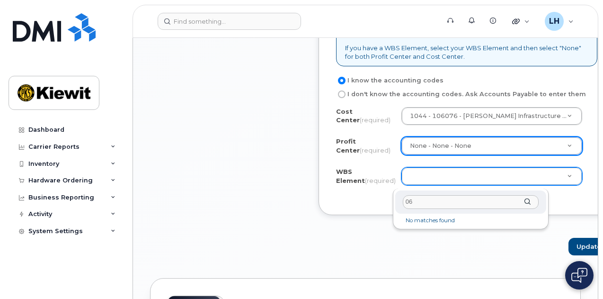
type input "0"
type input "1044"
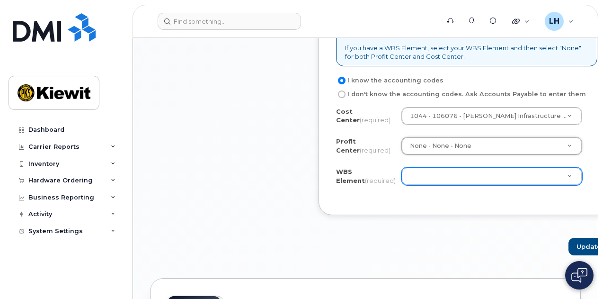
click at [431, 185] on div at bounding box center [491, 176] width 181 height 18
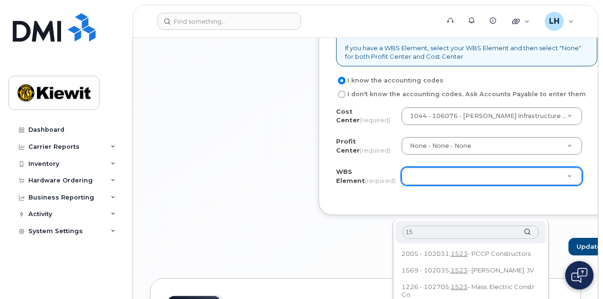
type input "1"
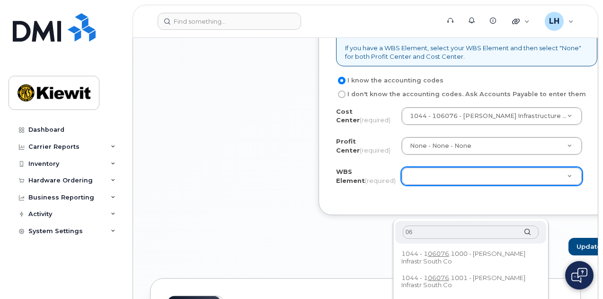
type input "0"
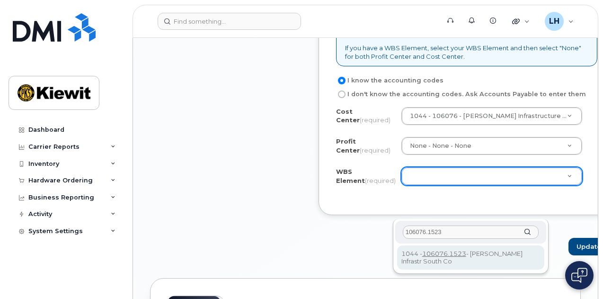
type input "106076.1523"
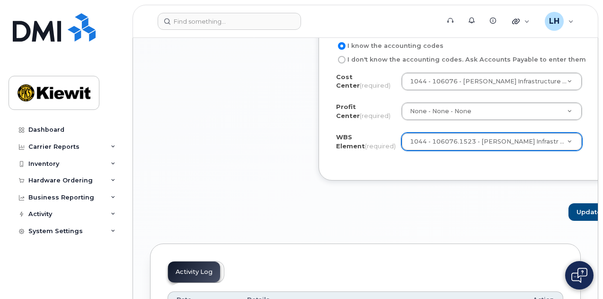
scroll to position [884, 0]
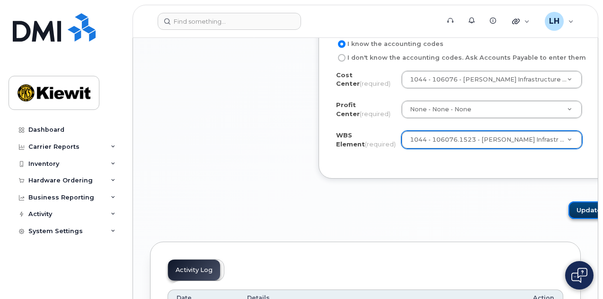
click at [568, 219] on button "Update" at bounding box center [591, 210] width 46 height 18
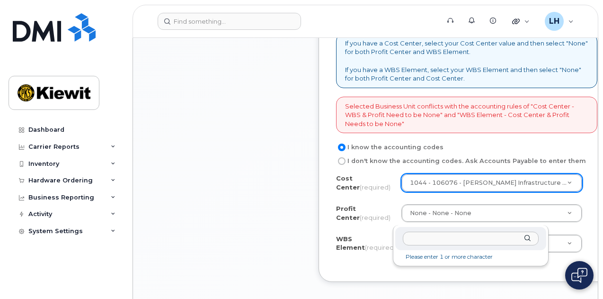
scroll to position [825, 0]
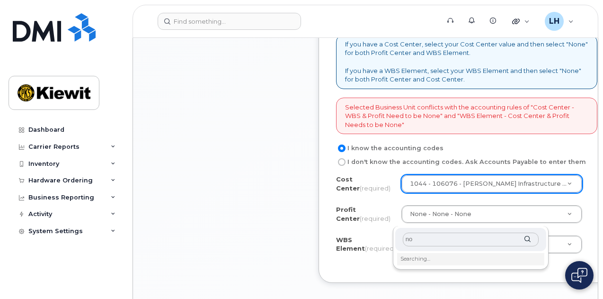
type input "non"
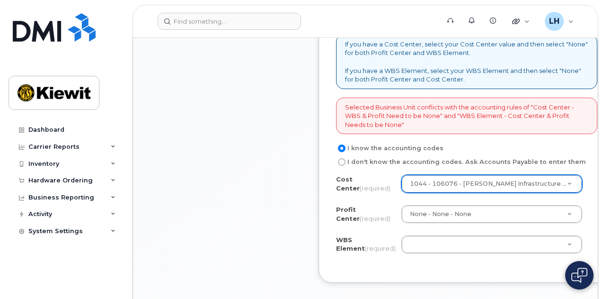
drag, startPoint x: 369, startPoint y: 217, endPoint x: 371, endPoint y: 221, distance: 5.1
click at [371, 192] on label "Cost Center (required)" at bounding box center [365, 184] width 58 height 18
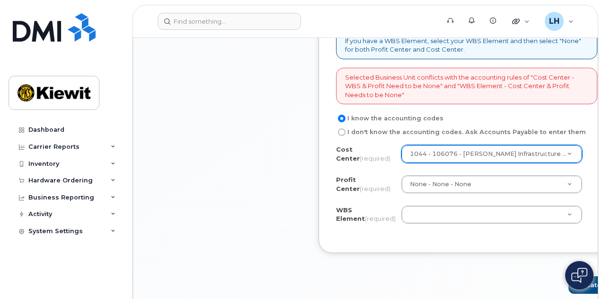
scroll to position [856, 0]
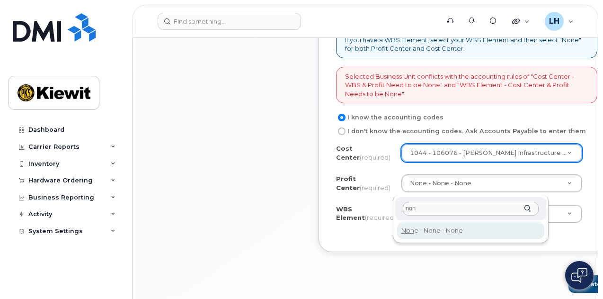
type input "non"
type input "None"
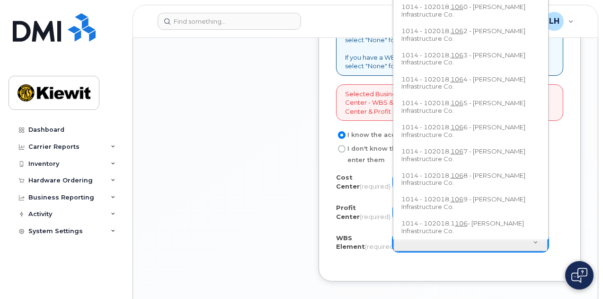
scroll to position [837, 0]
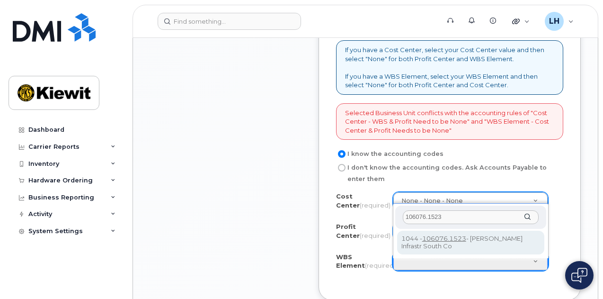
type input "106076.1523"
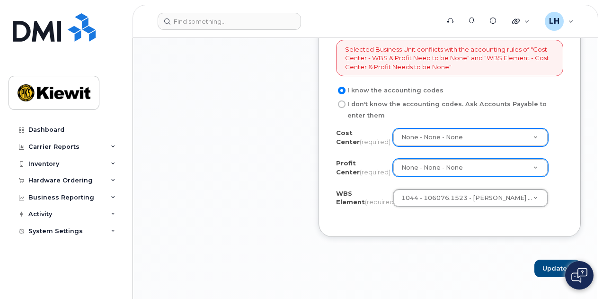
scroll to position [902, 0]
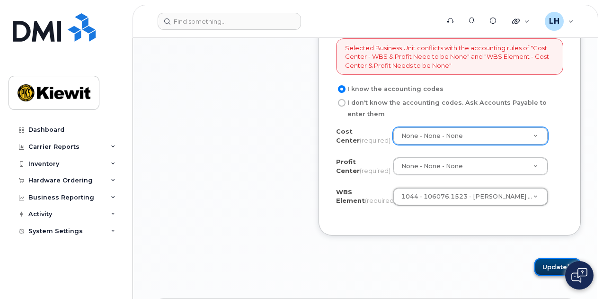
click at [548, 271] on button "Update" at bounding box center [557, 267] width 46 height 18
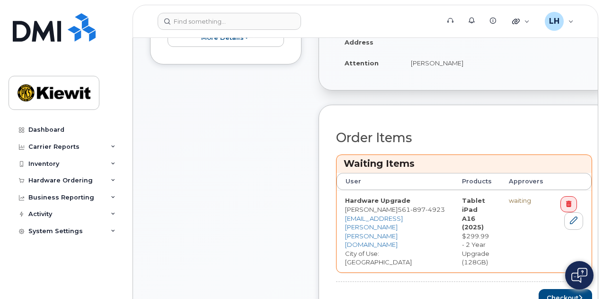
scroll to position [305, 0]
click at [530, 175] on th "Approvers" at bounding box center [526, 181] width 52 height 17
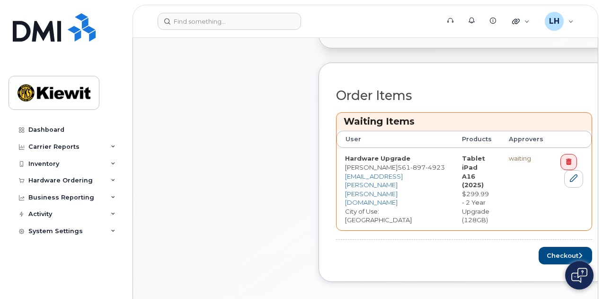
scroll to position [350, 0]
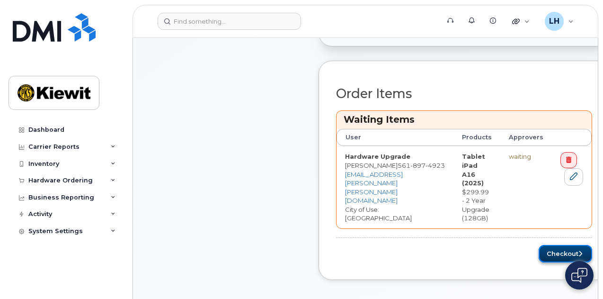
click at [547, 245] on button "Checkout" at bounding box center [565, 254] width 53 height 18
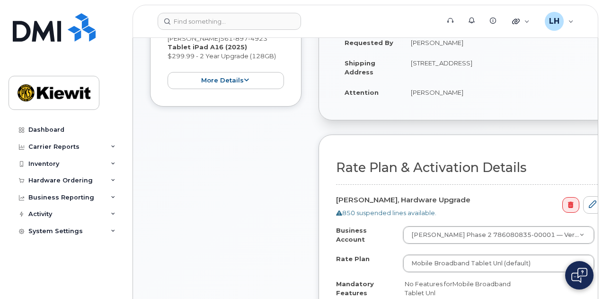
scroll to position [302, 0]
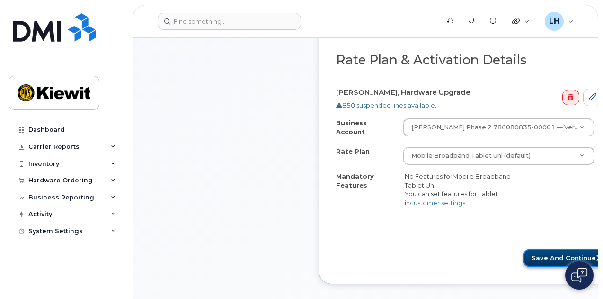
click at [523, 252] on button "Save and Continue" at bounding box center [566, 258] width 86 height 18
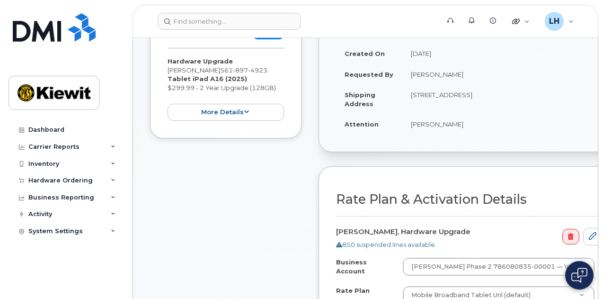
scroll to position [160, 0]
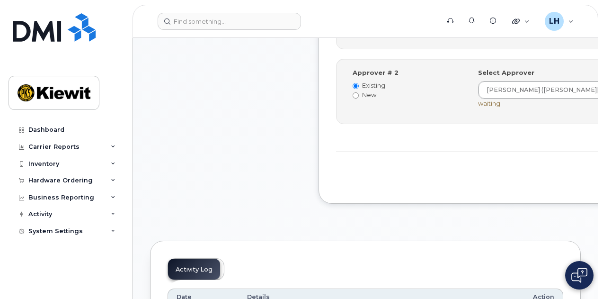
scroll to position [458, 0]
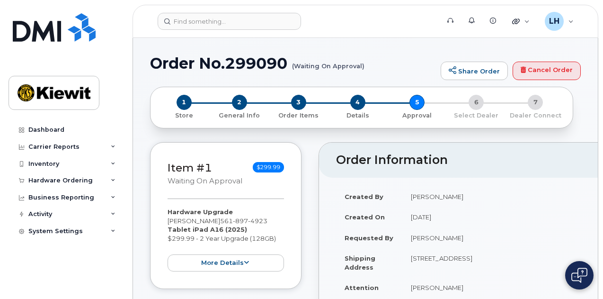
click at [556, 194] on td "[PERSON_NAME]" at bounding box center [566, 196] width 328 height 21
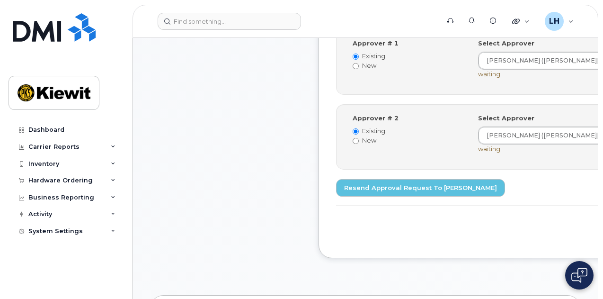
scroll to position [411, 0]
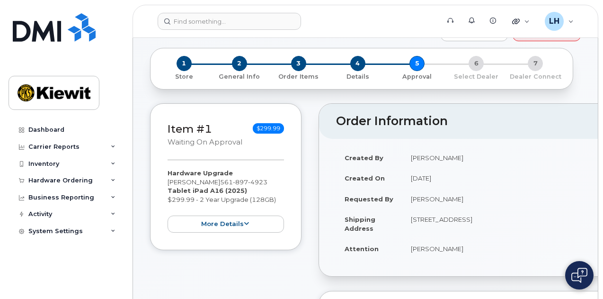
scroll to position [37, 0]
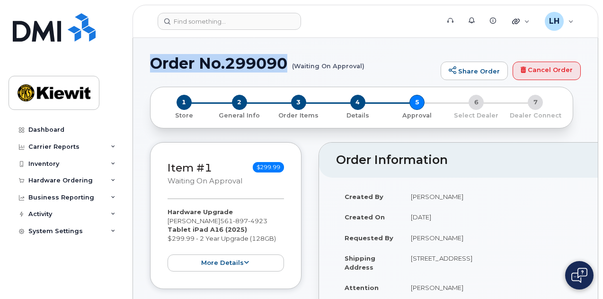
drag, startPoint x: 293, startPoint y: 66, endPoint x: 152, endPoint y: 55, distance: 141.4
click at [152, 55] on h1 "Order No.299090 (Waiting On Approval)" at bounding box center [293, 63] width 286 height 17
copy h1 "Order No.299090"
